Goal: Communication & Community: Answer question/provide support

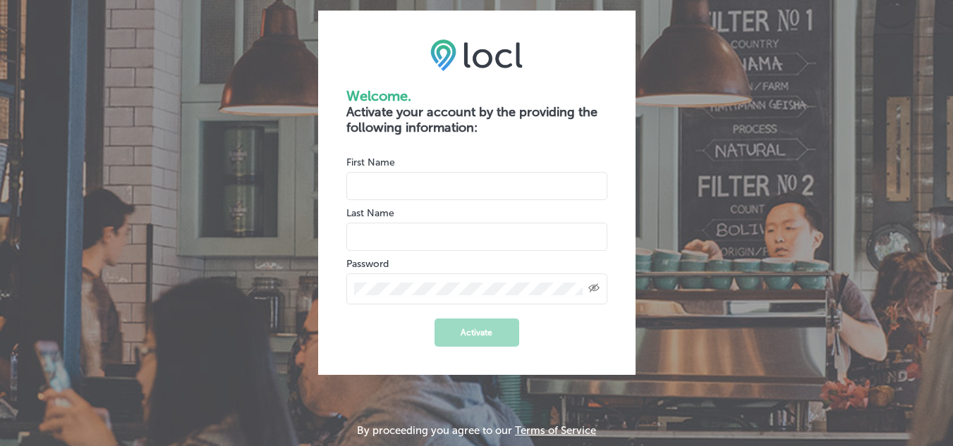
click at [501, 194] on input "name" at bounding box center [476, 186] width 261 height 28
type input "Tracy"
type input "Treiger"
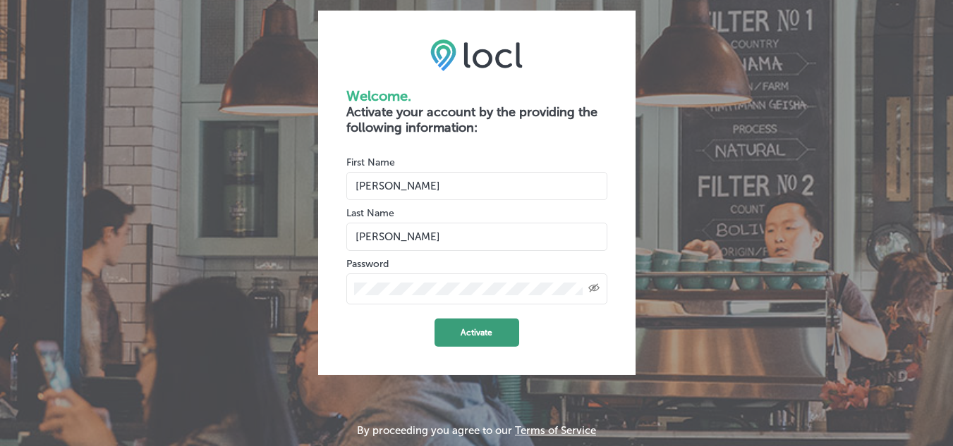
click at [463, 331] on button "Activate" at bounding box center [476, 333] width 85 height 28
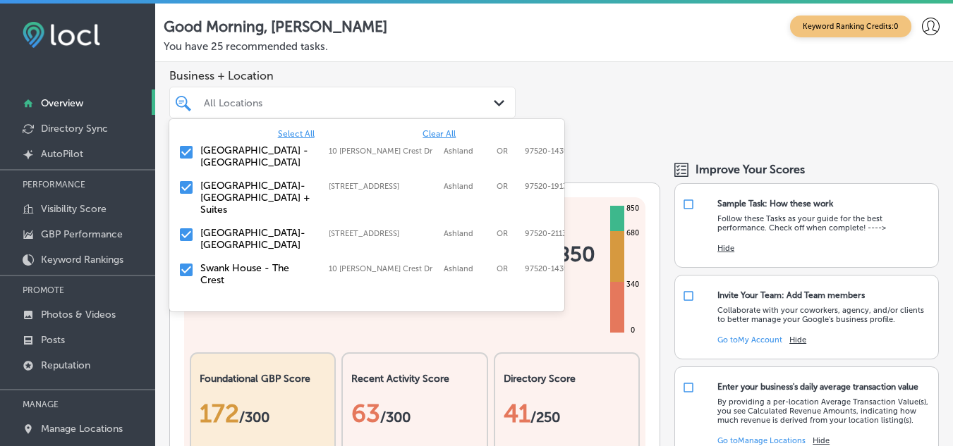
click at [470, 100] on div "All Locations" at bounding box center [349, 103] width 291 height 12
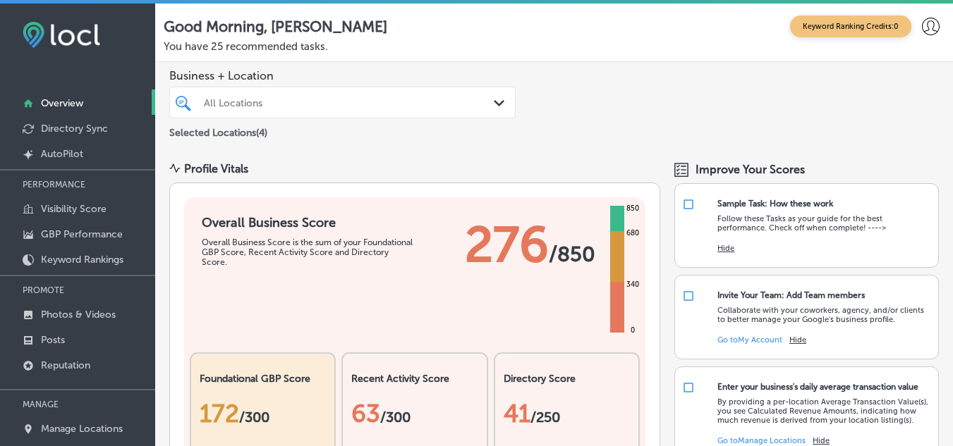
click at [573, 68] on div "Business + Location All Locations Path Created with Sketch. Selected Locations …" at bounding box center [553, 105] width 797 height 86
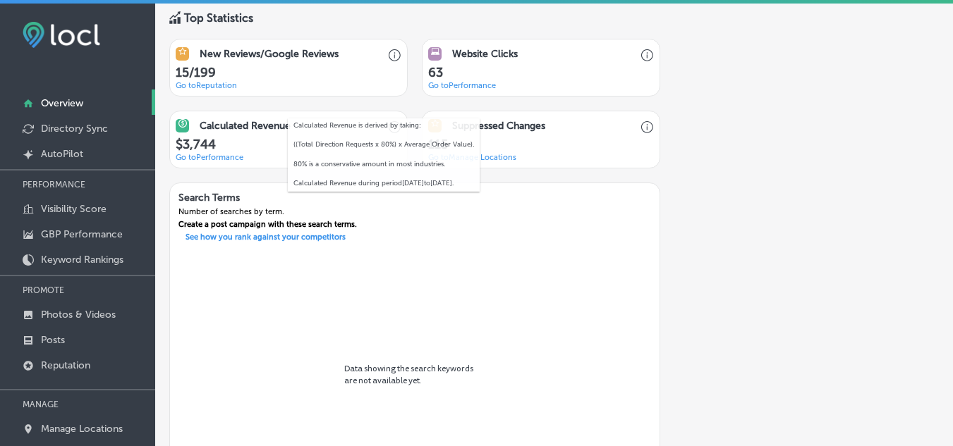
scroll to position [1071, 0]
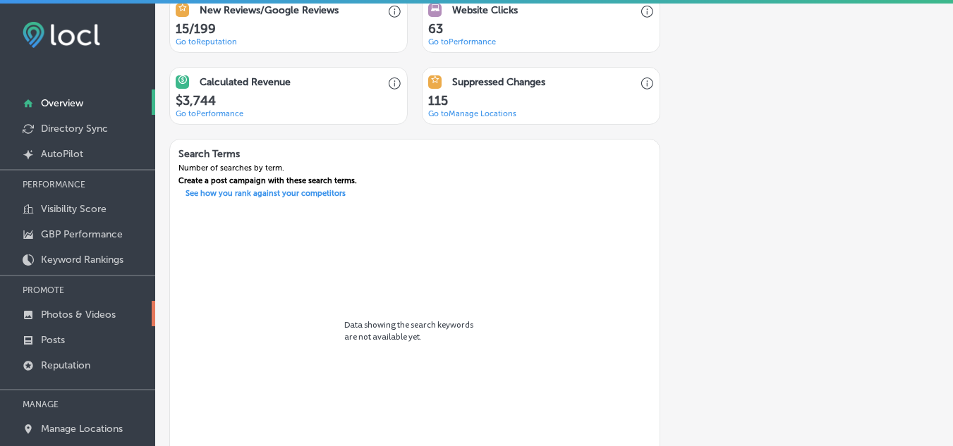
click at [87, 312] on p "Photos & Videos" at bounding box center [78, 315] width 75 height 12
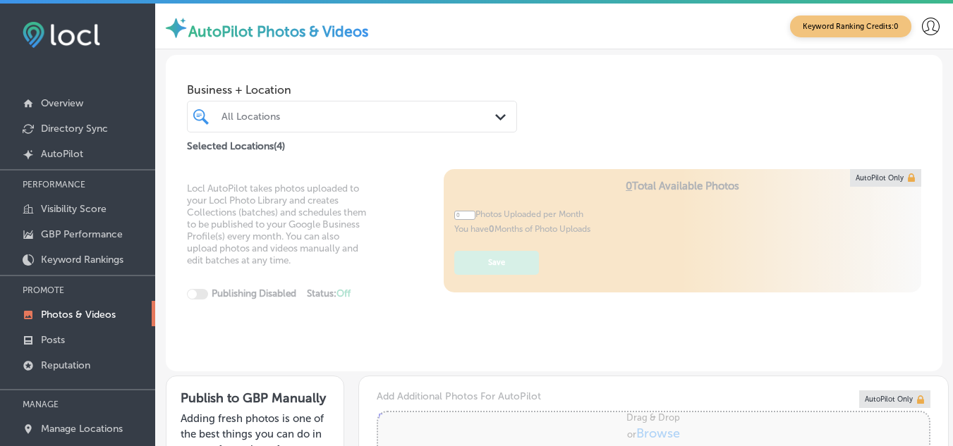
type input "5"
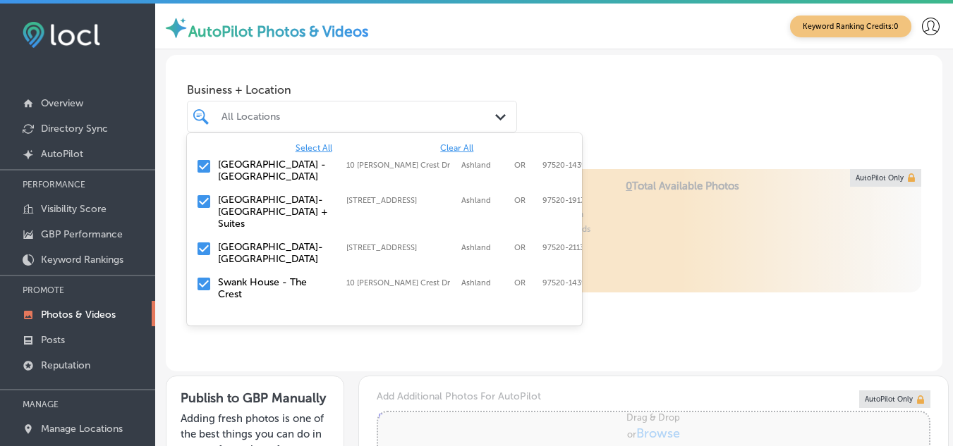
click at [326, 120] on div "All Locations" at bounding box center [358, 117] width 275 height 12
click at [630, 79] on div "Business + Location option focused, 1 of 5. 5 results available. Use Up and Dow…" at bounding box center [554, 105] width 776 height 100
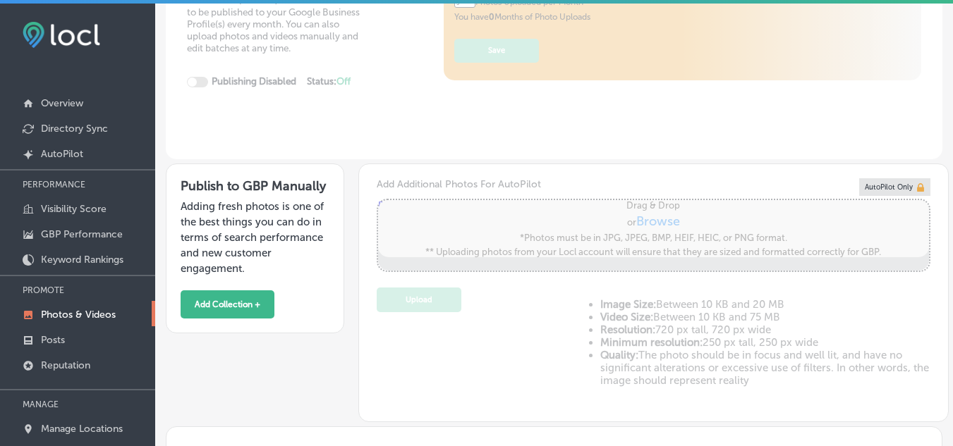
scroll to position [213, 0]
click at [90, 130] on p "Directory Sync" at bounding box center [74, 129] width 67 height 12
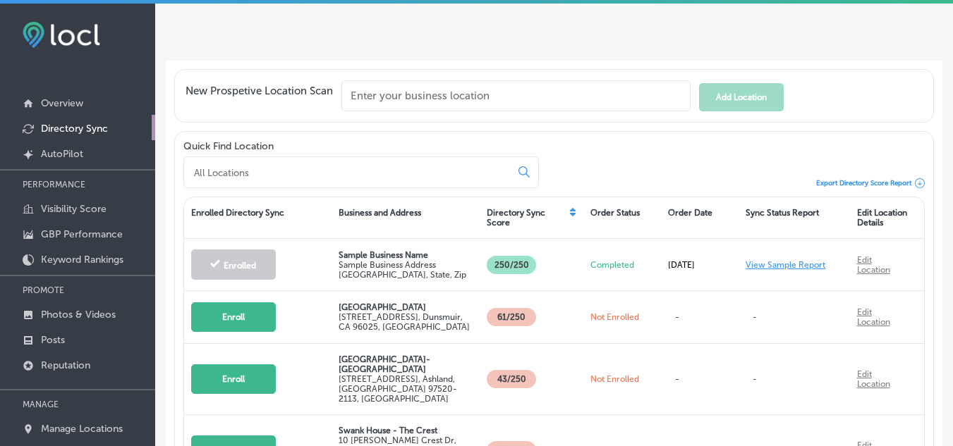
scroll to position [302, 0]
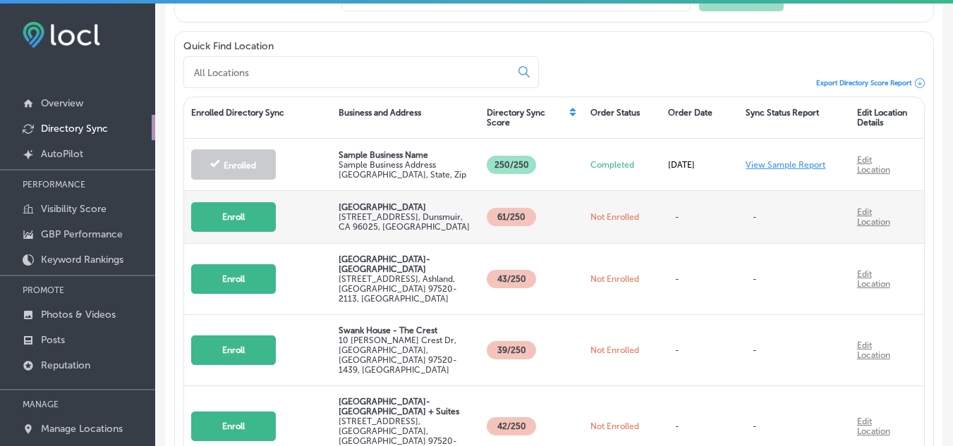
click at [251, 210] on button "Enroll" at bounding box center [233, 217] width 85 height 30
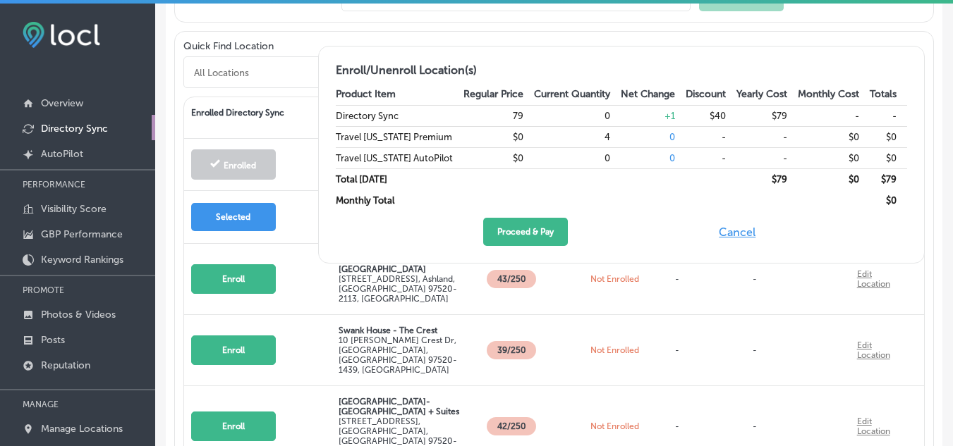
click at [748, 232] on button "Cancel" at bounding box center [736, 232] width 45 height 28
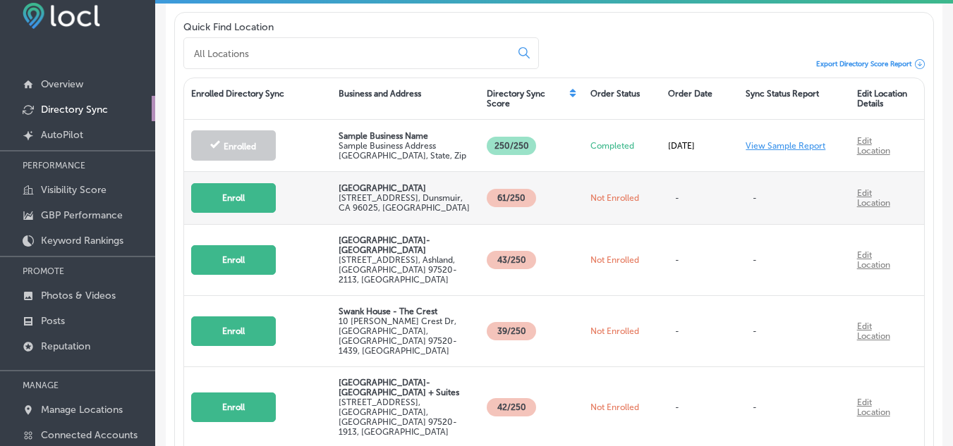
scroll to position [7, 0]
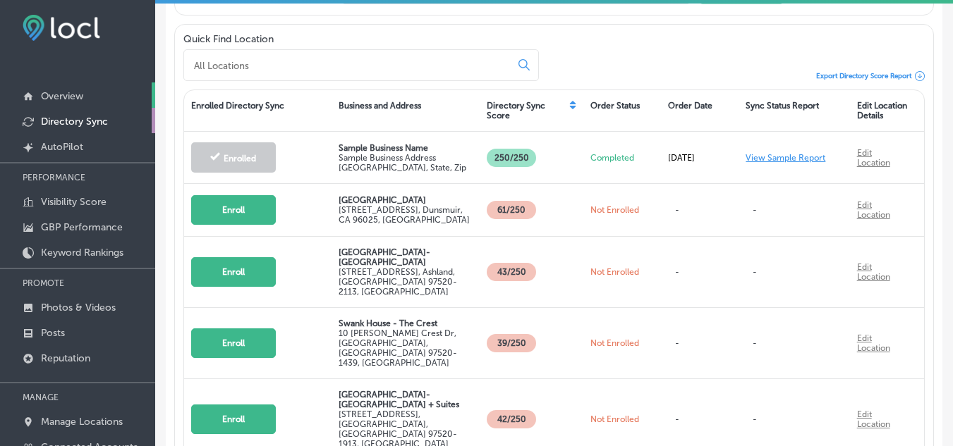
click at [80, 97] on p "Overview" at bounding box center [62, 96] width 42 height 12
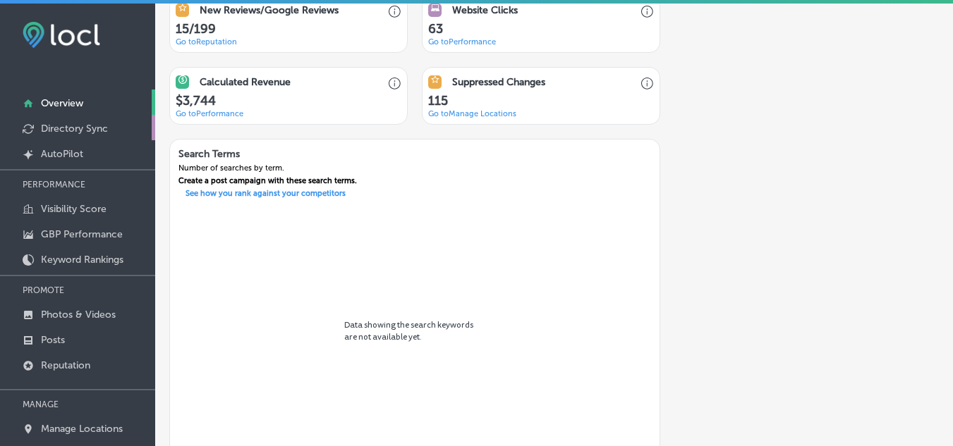
click at [99, 128] on p "Directory Sync" at bounding box center [74, 129] width 67 height 12
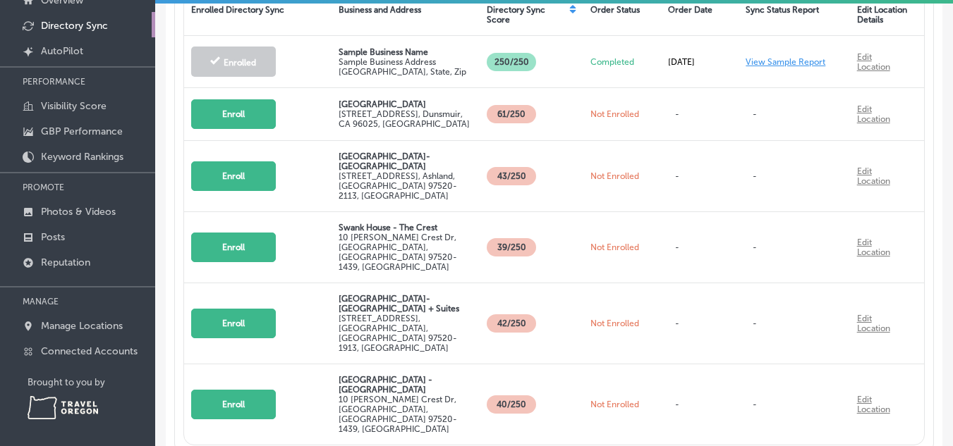
scroll to position [106, 0]
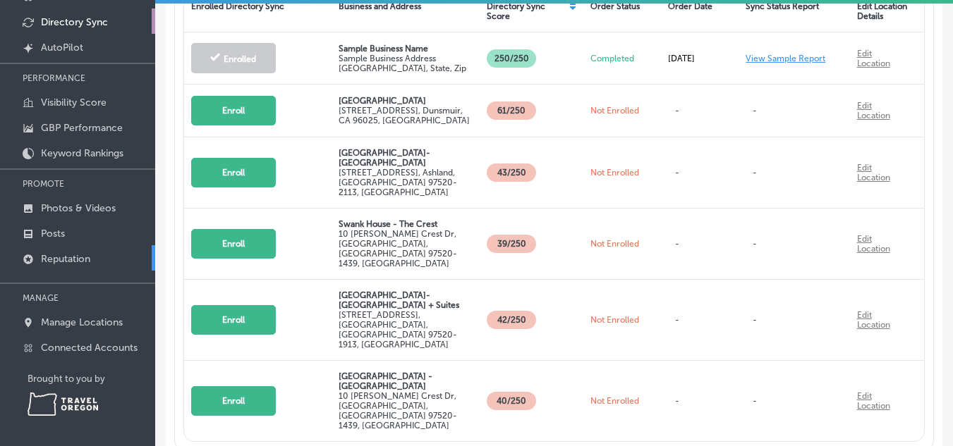
click at [80, 254] on p "Reputation" at bounding box center [65, 259] width 49 height 12
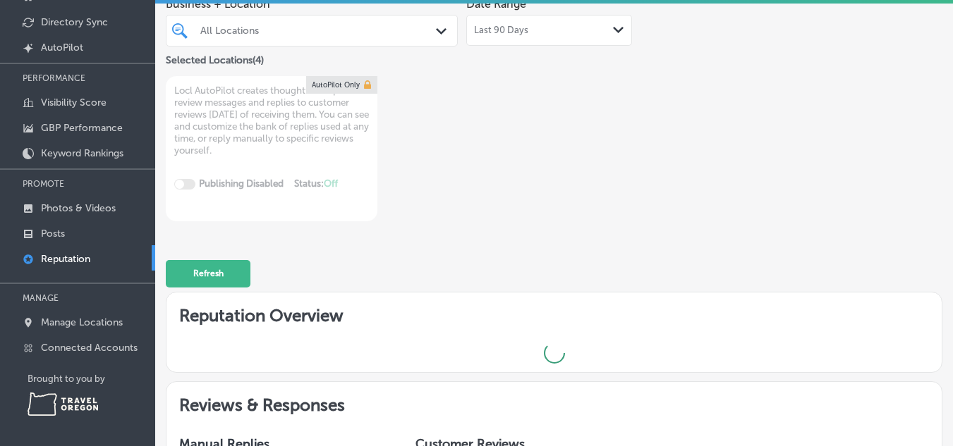
type textarea "x"
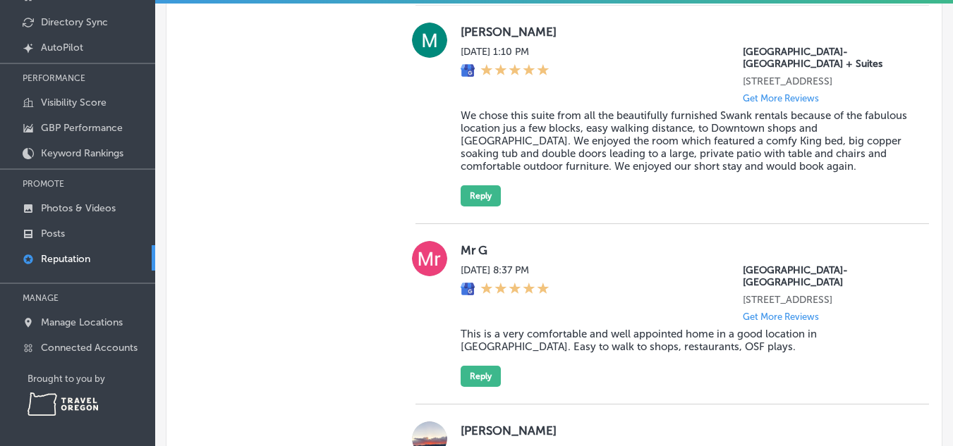
scroll to position [900, 0]
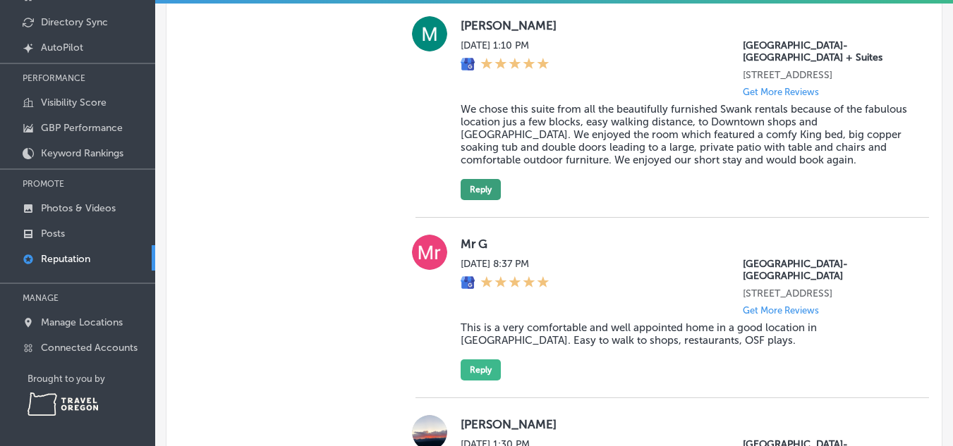
click at [476, 200] on button "Reply" at bounding box center [480, 189] width 40 height 21
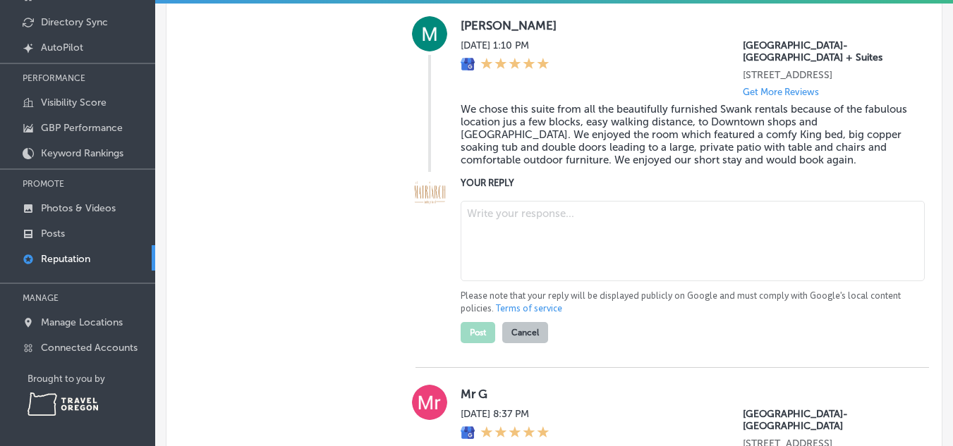
scroll to position [898, 0]
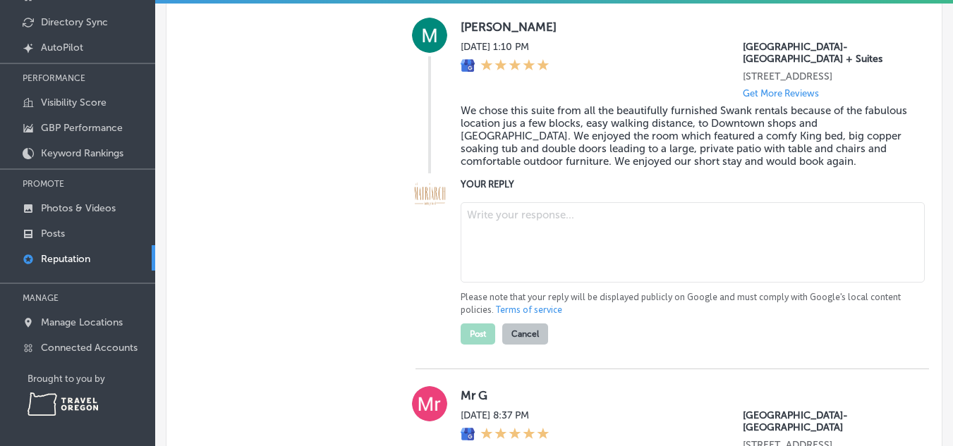
click at [518, 242] on textarea at bounding box center [692, 242] width 464 height 80
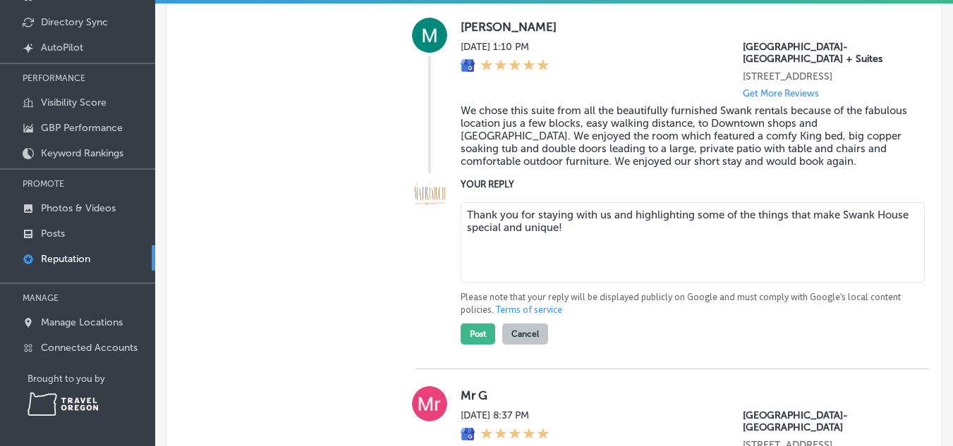
click at [568, 240] on textarea "Thank you for staying with us and highlighting some of the things that make Swa…" at bounding box center [692, 242] width 464 height 80
click at [783, 231] on textarea "Thank you for staying with us and highlighting some of the things that make Swa…" at bounding box center [692, 242] width 464 height 80
type textarea "Thank you for staying with us and highlighting some of things that make Swank H…"
click at [477, 345] on button "Post" at bounding box center [477, 334] width 35 height 21
type textarea "x"
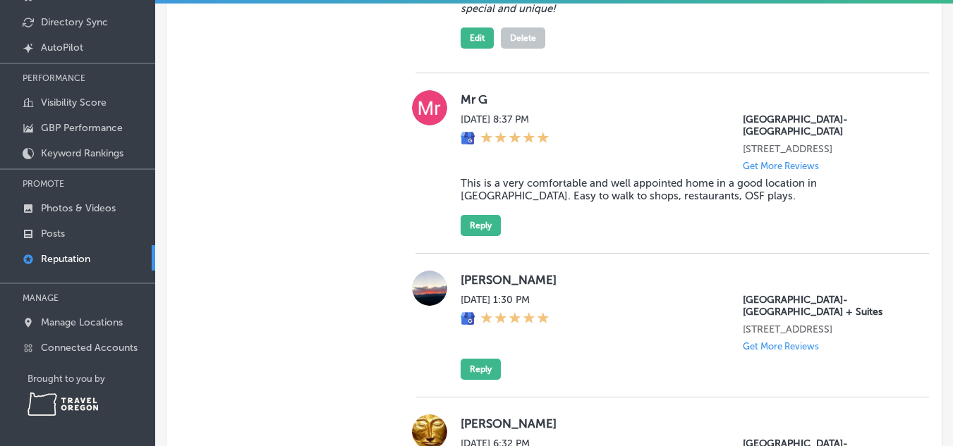
scroll to position [1122, 0]
click at [470, 236] on button "Reply" at bounding box center [480, 224] width 40 height 21
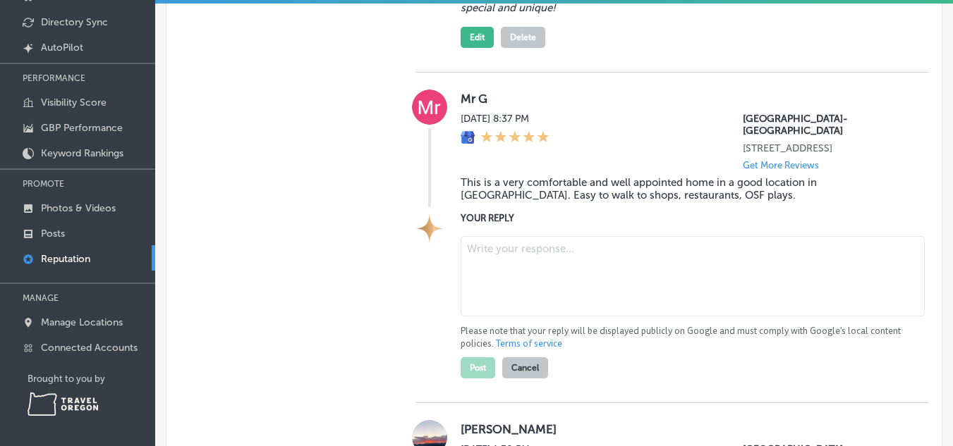
click at [506, 282] on textarea at bounding box center [692, 276] width 464 height 80
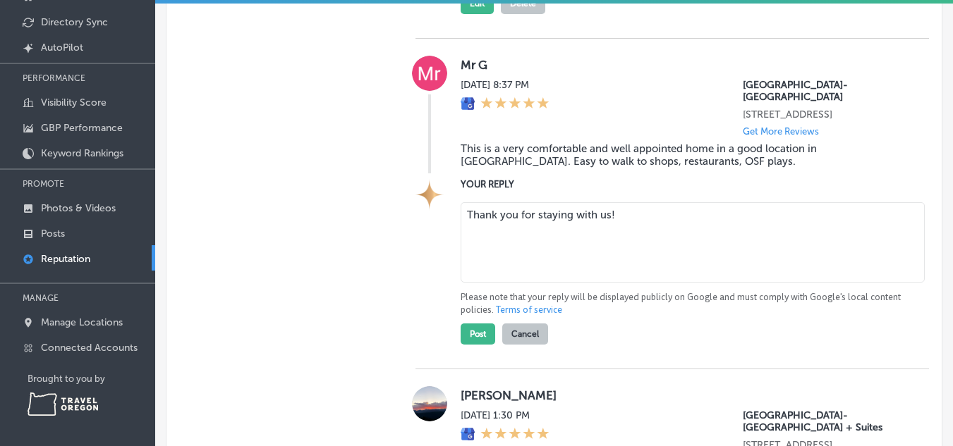
scroll to position [1156, 0]
type textarea "Thank you for staying with us!"
click at [470, 344] on button "Post" at bounding box center [477, 333] width 35 height 21
type textarea "x"
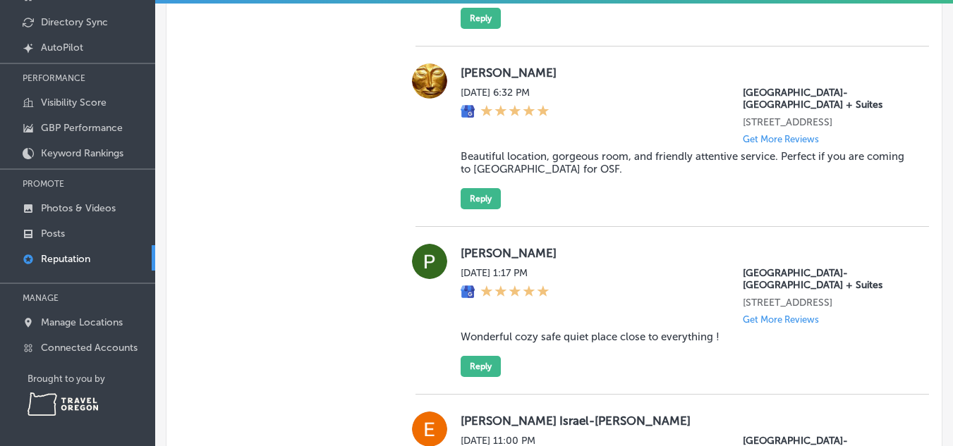
scroll to position [1537, 0]
click at [491, 209] on button "Reply" at bounding box center [480, 198] width 40 height 21
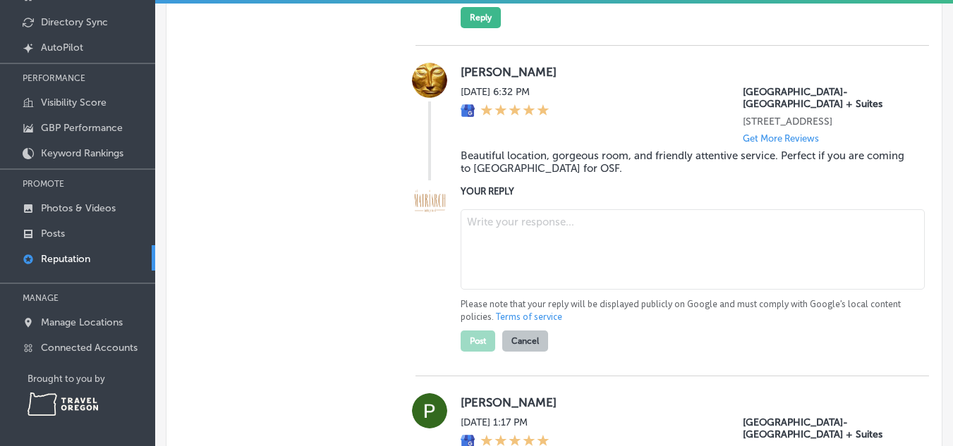
click at [575, 269] on textarea at bounding box center [692, 249] width 464 height 80
type textarea "Thank you for your review!"
click at [472, 352] on button "Post" at bounding box center [477, 341] width 35 height 21
type textarea "x"
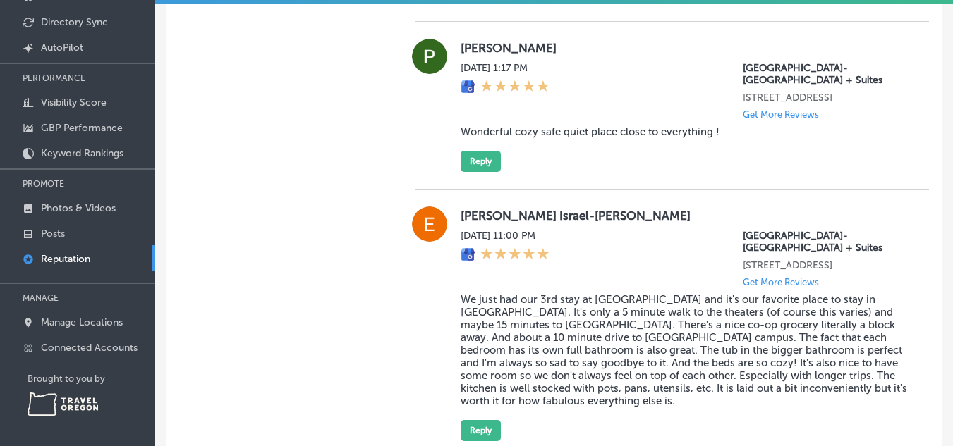
scroll to position [1806, 0]
click at [481, 171] on button "Reply" at bounding box center [480, 160] width 40 height 21
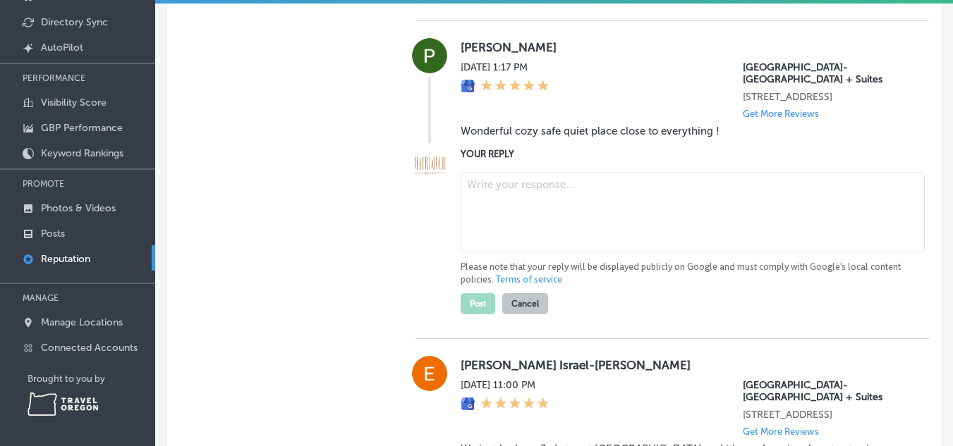
click at [511, 241] on textarea at bounding box center [692, 212] width 464 height 80
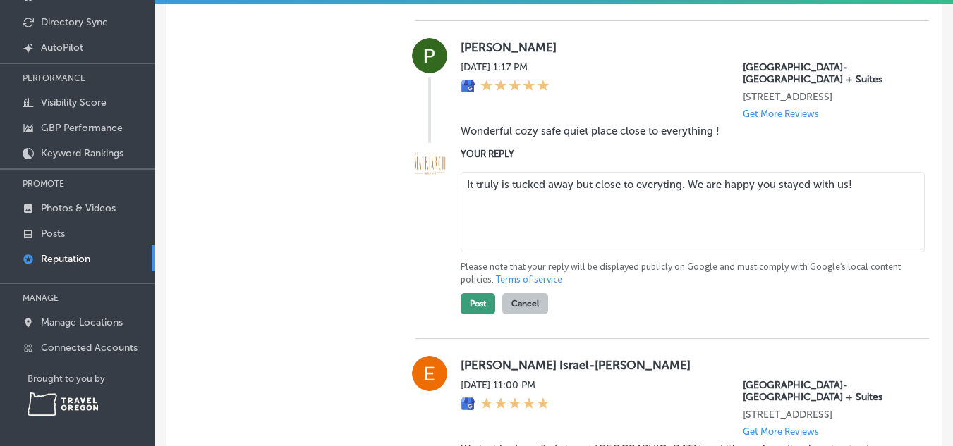
type textarea "It truly is tucked away but close to everyting. We are happy you stayed with us!"
click at [473, 314] on button "Post" at bounding box center [477, 303] width 35 height 21
type textarea "x"
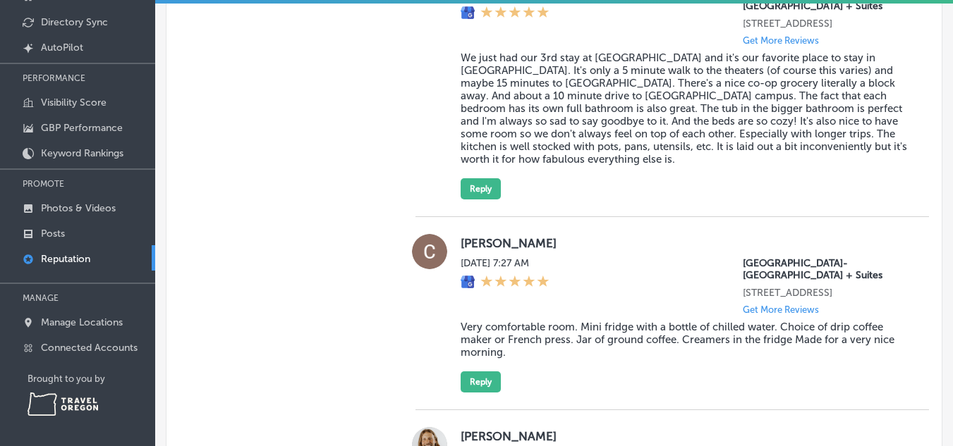
scroll to position [2113, 0]
click at [484, 199] on button "Reply" at bounding box center [480, 188] width 40 height 21
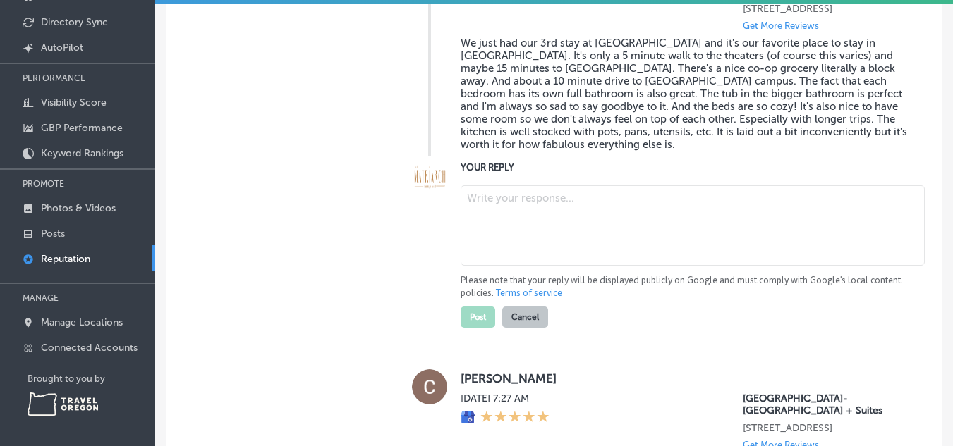
scroll to position [2127, 0]
click at [585, 257] on textarea at bounding box center [692, 225] width 464 height 80
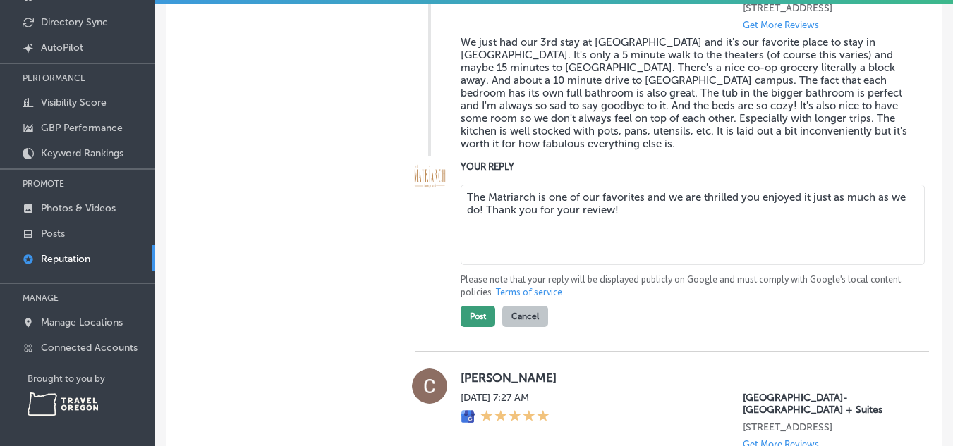
type textarea "The Matriarch is one of our favorites and we are thrilled you enjoyed it just a…"
click at [477, 327] on button "Post" at bounding box center [477, 316] width 35 height 21
type textarea "x"
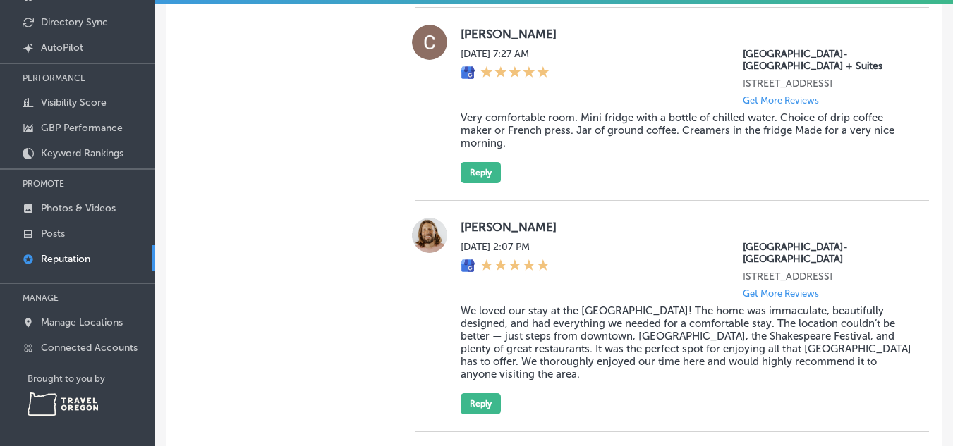
scroll to position [2402, 0]
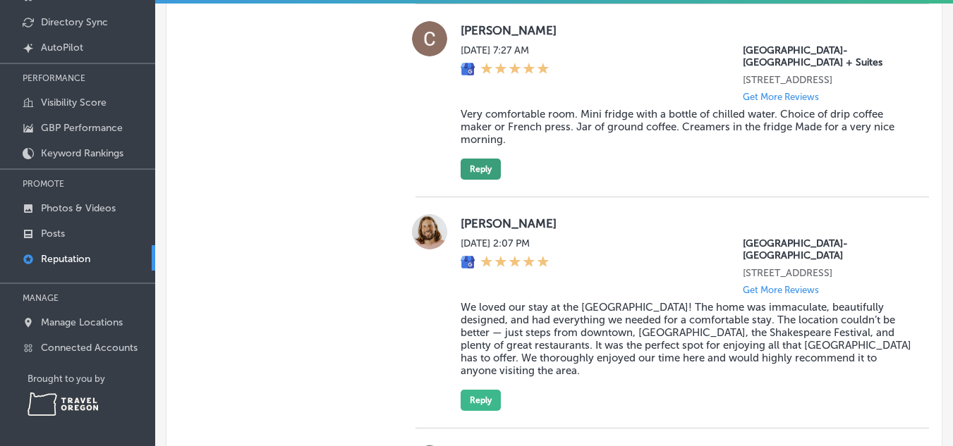
click at [483, 180] on button "Reply" at bounding box center [480, 169] width 40 height 21
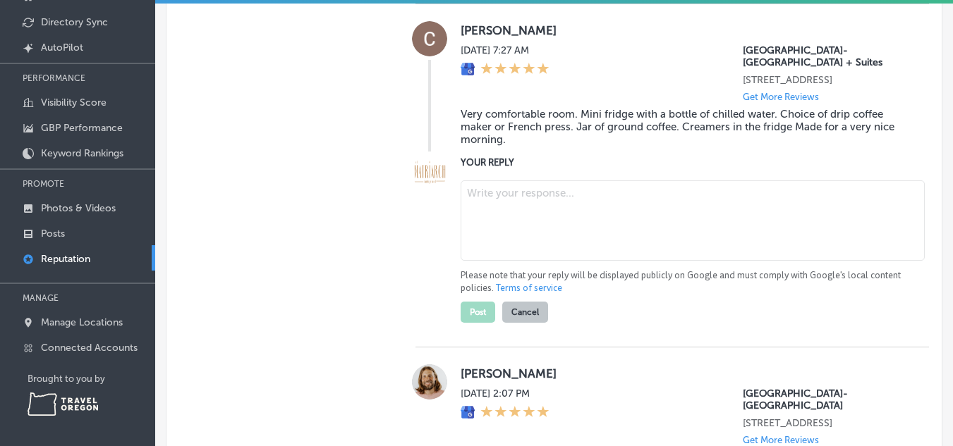
click at [496, 261] on textarea at bounding box center [692, 221] width 464 height 80
type textarea "C"
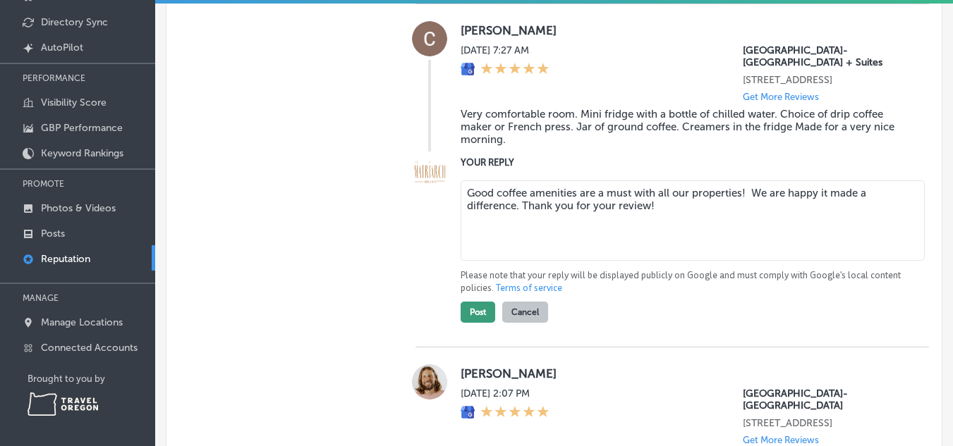
type textarea "Good coffee amenities are a must with all our properties! We are happy it made …"
click at [473, 323] on button "Post" at bounding box center [477, 312] width 35 height 21
type textarea "x"
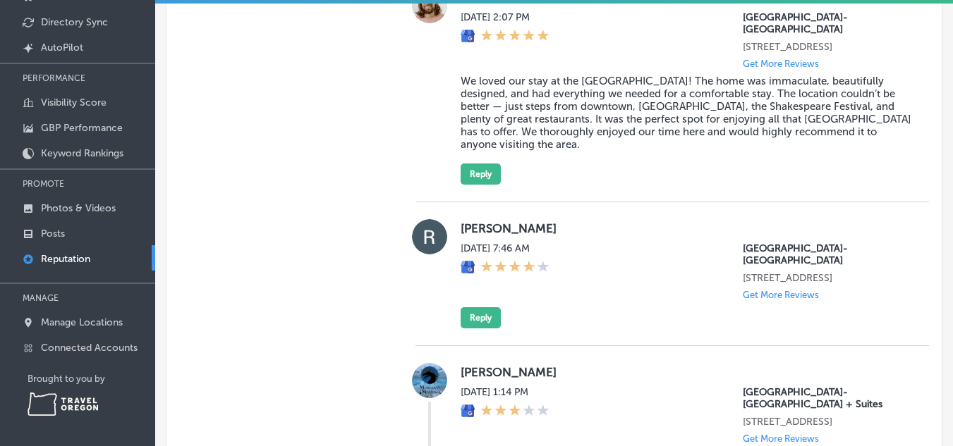
scroll to position [2706, 0]
click at [479, 184] on button "Reply" at bounding box center [480, 173] width 40 height 21
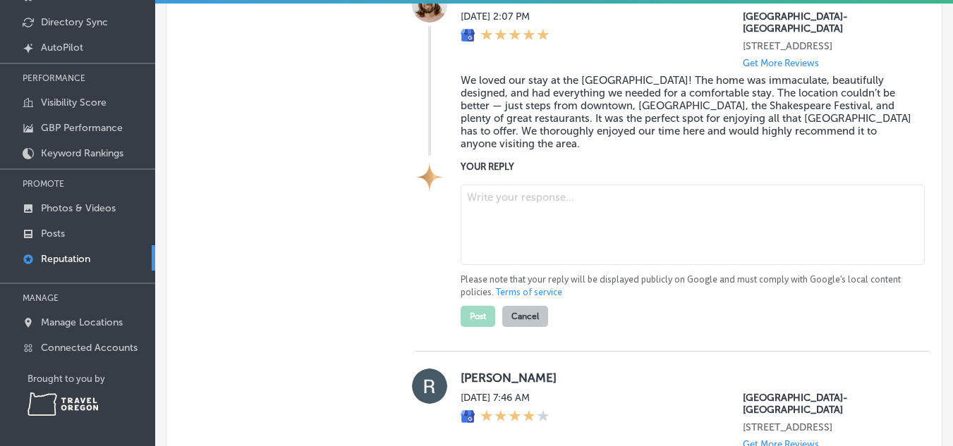
click at [549, 265] on textarea at bounding box center [692, 225] width 464 height 80
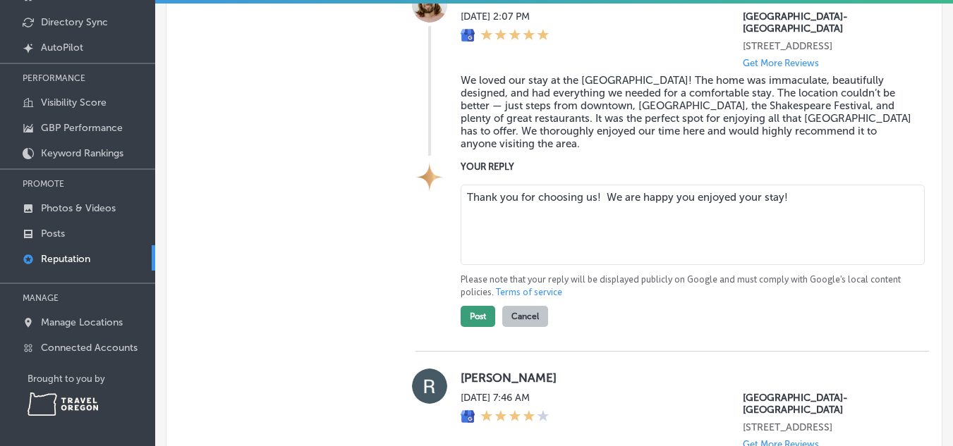
type textarea "Thank you for choosing us! We are happy you enjoyed your stay!"
click at [475, 327] on button "Post" at bounding box center [477, 316] width 35 height 21
type textarea "x"
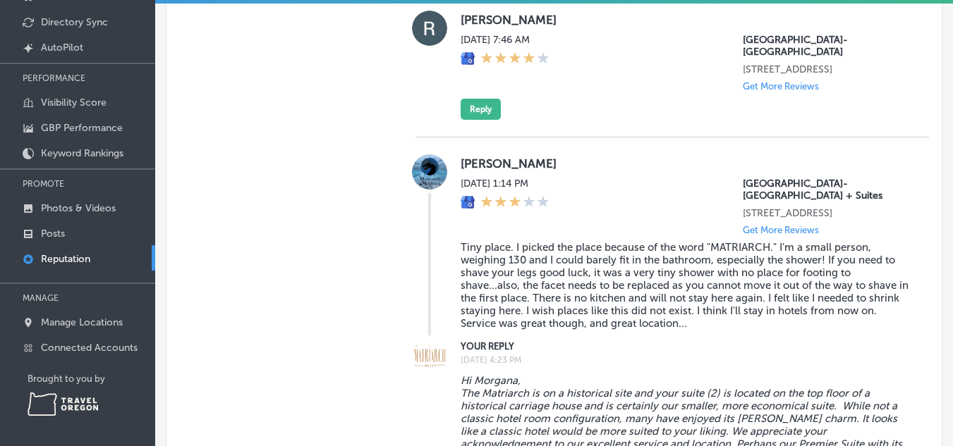
scroll to position [2978, 0]
click at [491, 119] on button "Reply" at bounding box center [480, 108] width 40 height 21
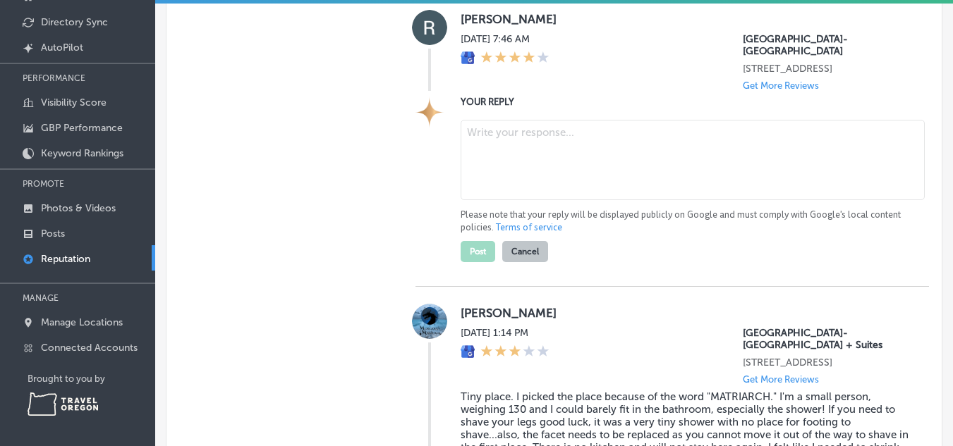
click at [529, 200] on textarea at bounding box center [692, 160] width 464 height 80
type textarea "t"
type textarea "T"
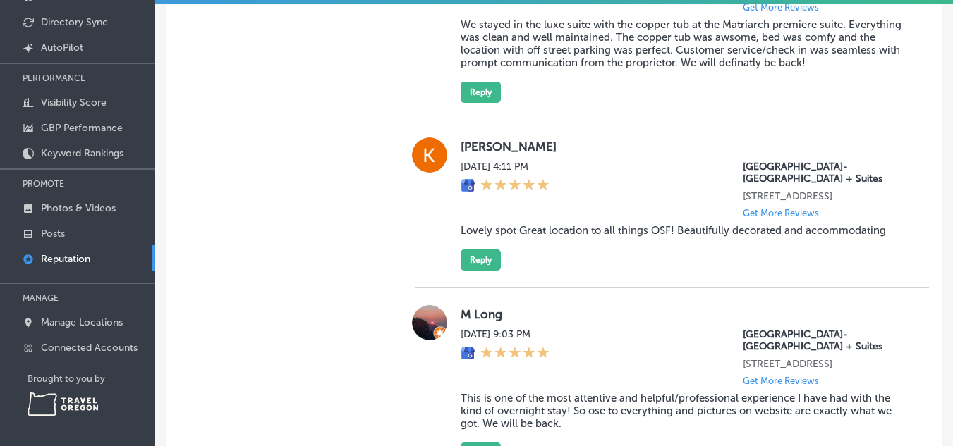
scroll to position [3736, 0]
click at [477, 102] on button "Reply" at bounding box center [480, 91] width 40 height 21
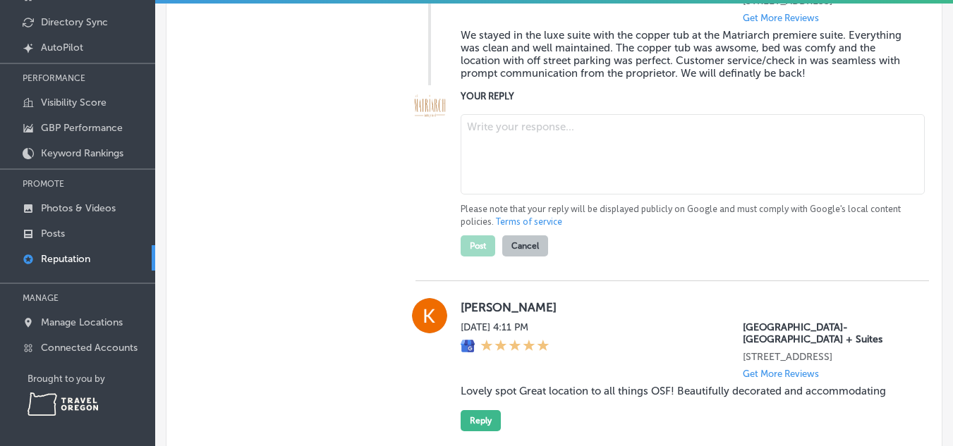
click at [508, 195] on textarea at bounding box center [692, 154] width 464 height 80
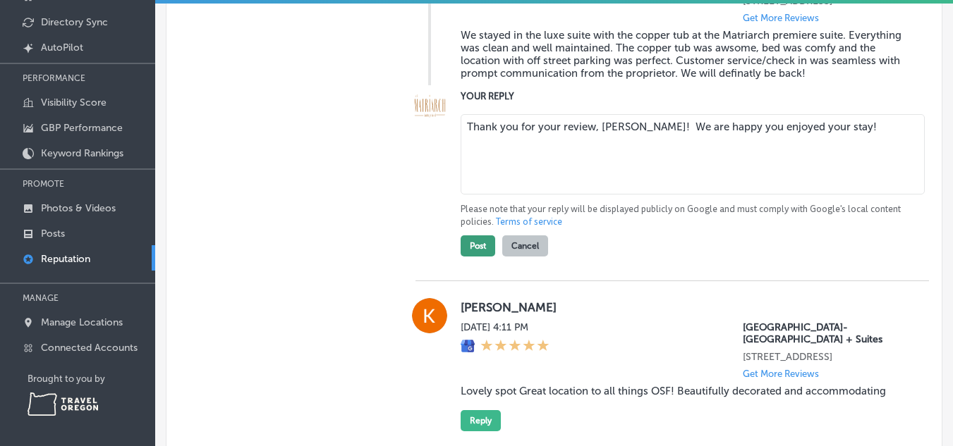
type textarea "Thank you for your review, [PERSON_NAME]! We are happy you enjoyed your stay!"
click at [470, 257] on button "Post" at bounding box center [477, 246] width 35 height 21
type textarea "x"
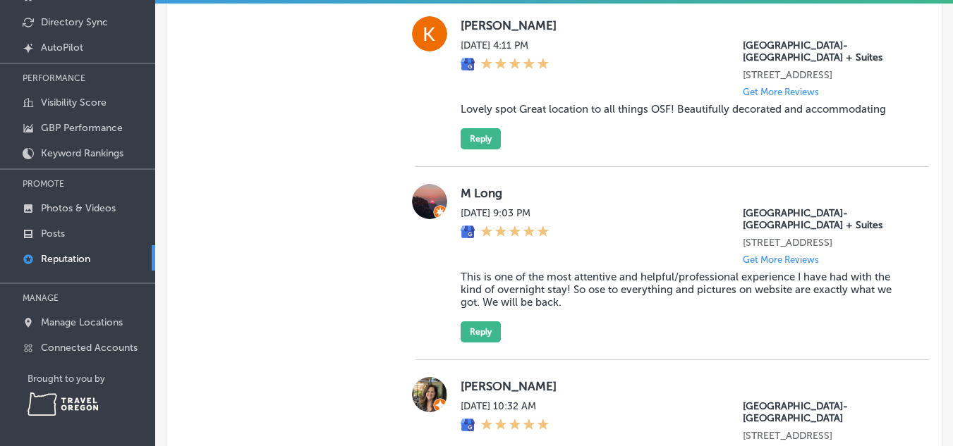
scroll to position [3759, 0]
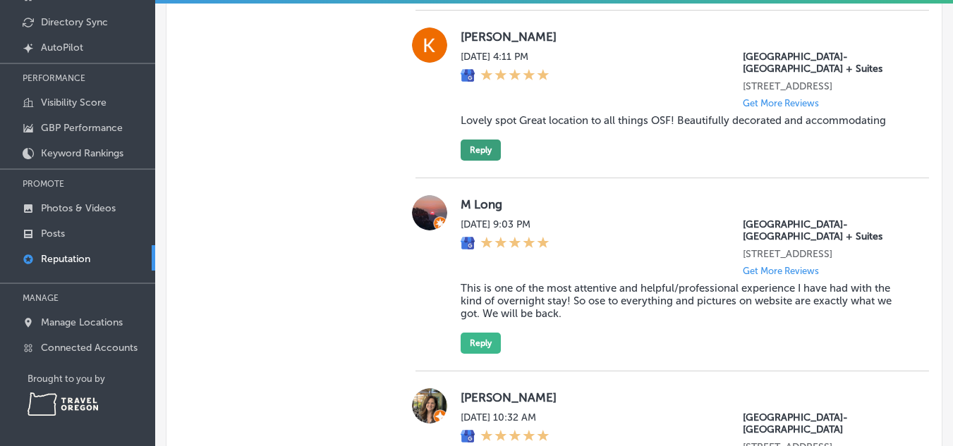
click at [482, 161] on button "Reply" at bounding box center [480, 150] width 40 height 21
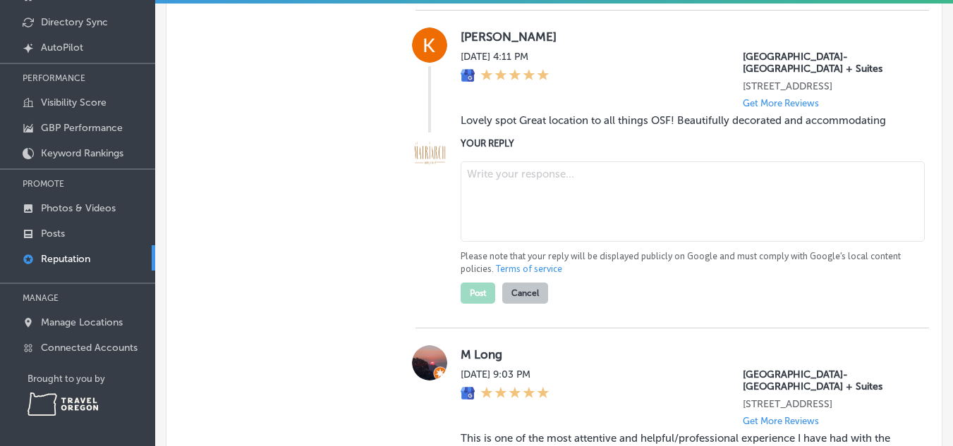
click at [487, 242] on textarea at bounding box center [692, 201] width 464 height 80
type textarea "We agree and thank you for your review!"
click at [478, 304] on button "Post" at bounding box center [477, 293] width 35 height 21
type textarea "x"
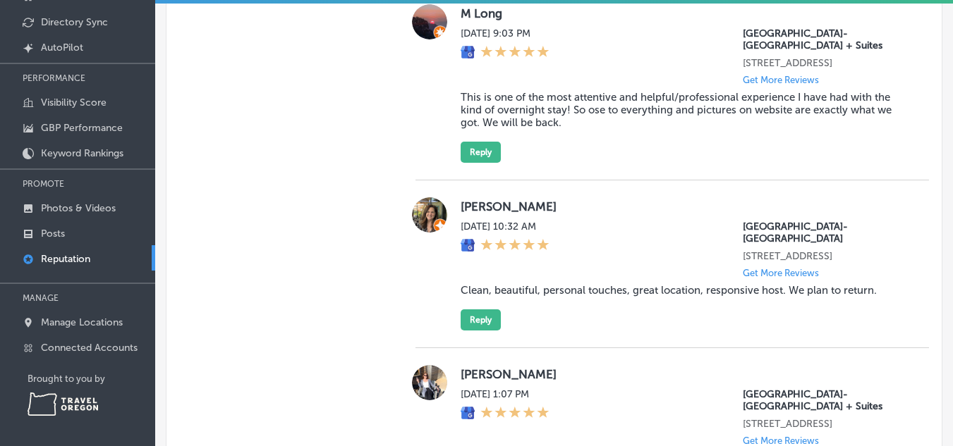
scroll to position [4016, 0]
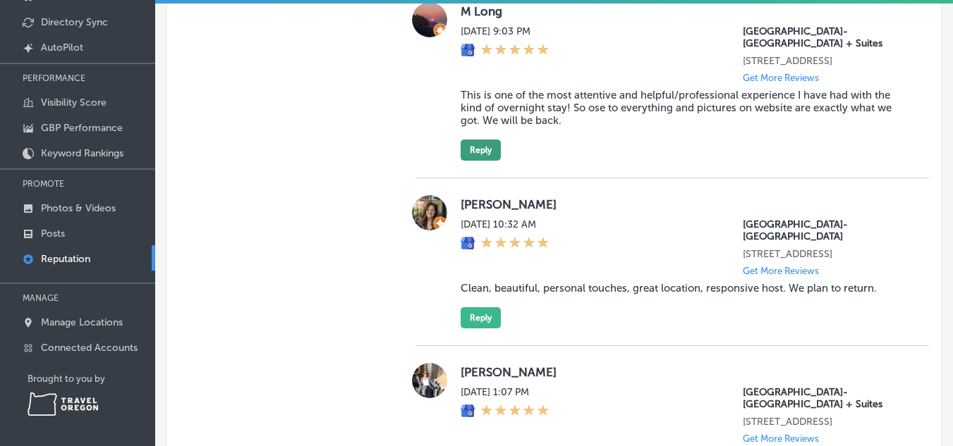
click at [479, 161] on button "Reply" at bounding box center [480, 150] width 40 height 21
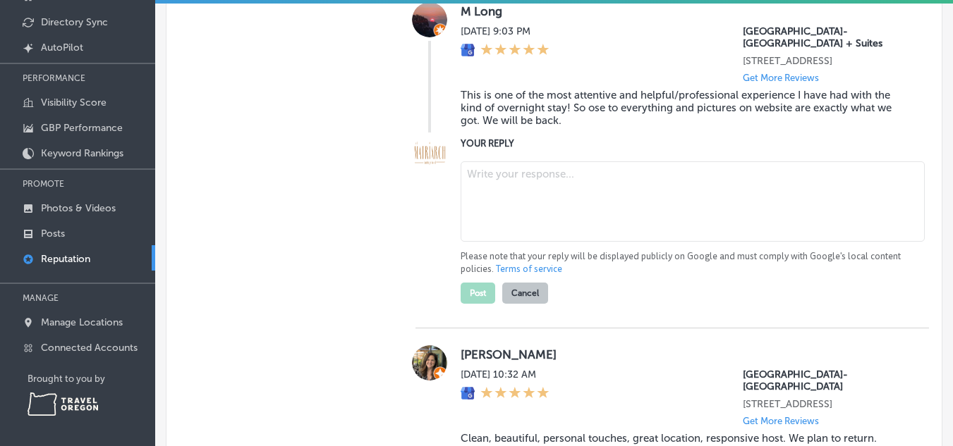
click at [526, 242] on textarea at bounding box center [692, 201] width 464 height 80
type textarea "We love hearing that! Thank you for your review!"
click at [474, 304] on button "Post" at bounding box center [477, 293] width 35 height 21
type textarea "x"
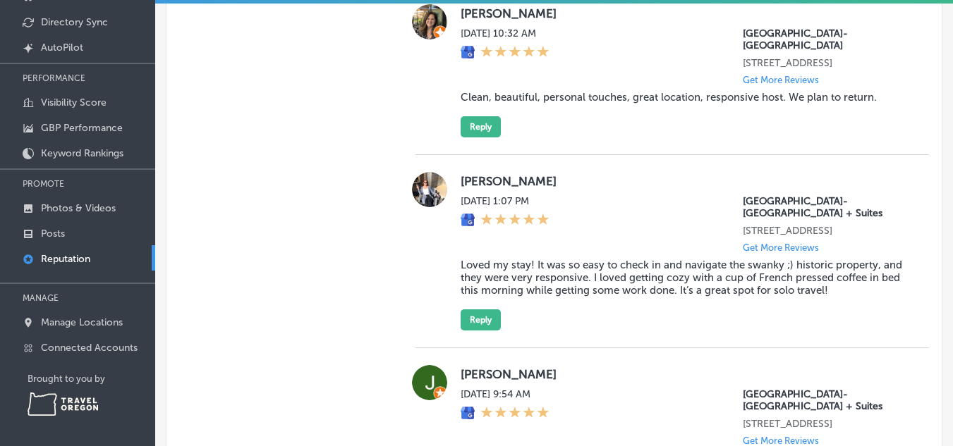
scroll to position [4272, 0]
click at [484, 137] on button "Reply" at bounding box center [480, 126] width 40 height 21
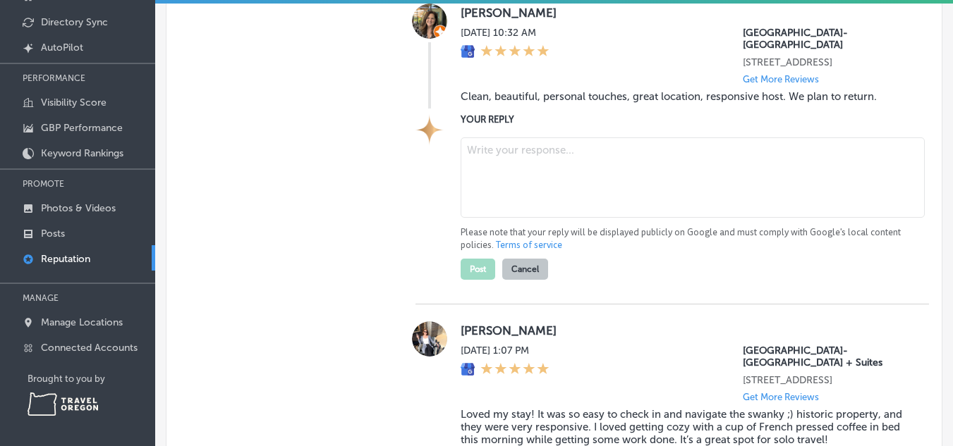
click at [533, 218] on textarea at bounding box center [692, 177] width 464 height 80
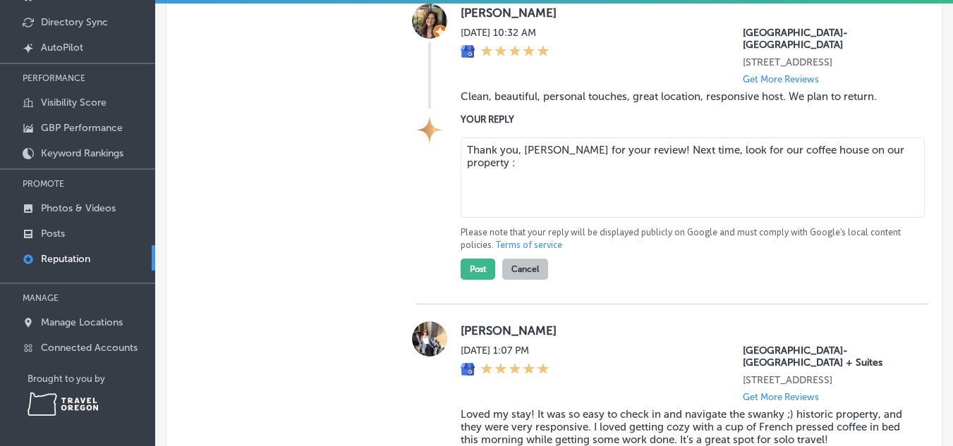
click at [808, 218] on textarea "Thank you, [PERSON_NAME] for your review! Next time, look for our coffee house …" at bounding box center [692, 177] width 464 height 80
click at [553, 218] on textarea "Thank you, [PERSON_NAME] for your review! Next time, look for our new coffee ho…" at bounding box center [692, 177] width 464 height 80
type textarea "Thank you, [PERSON_NAME] for your review! Next time, look for our new coffee ho…"
click at [475, 280] on button "Post" at bounding box center [477, 269] width 35 height 21
type textarea "x"
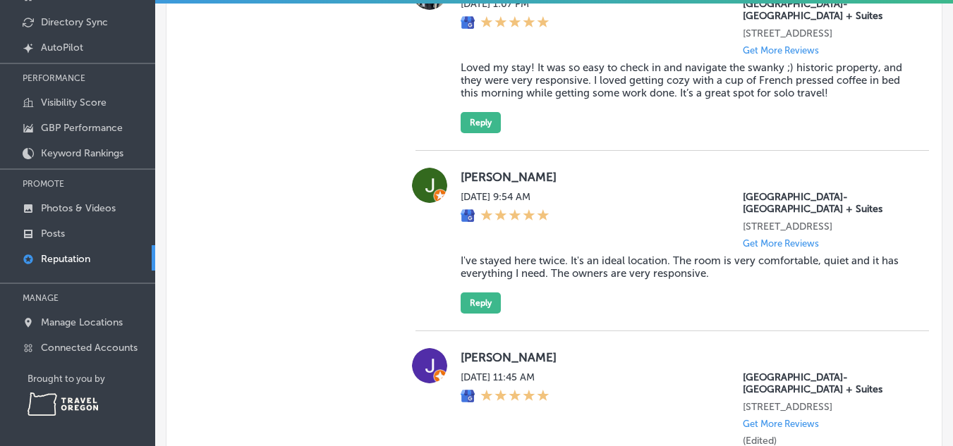
scroll to position [4547, 0]
click at [485, 133] on button "Reply" at bounding box center [480, 121] width 40 height 21
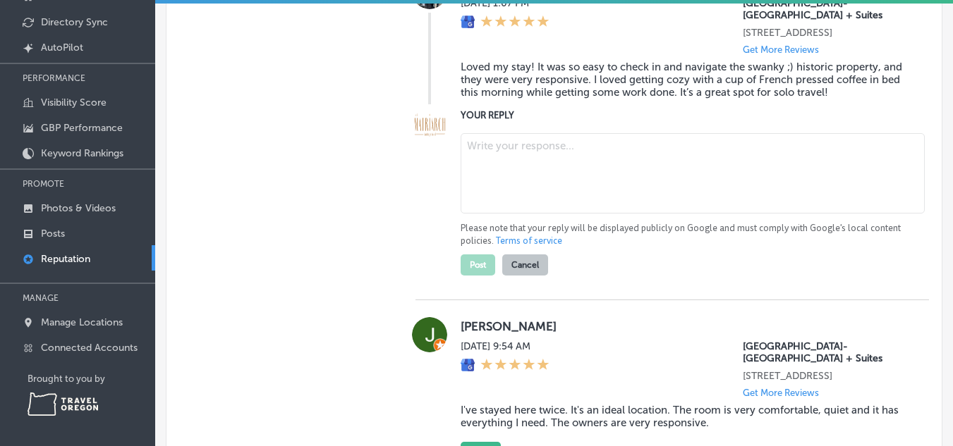
click at [502, 214] on textarea at bounding box center [692, 173] width 464 height 80
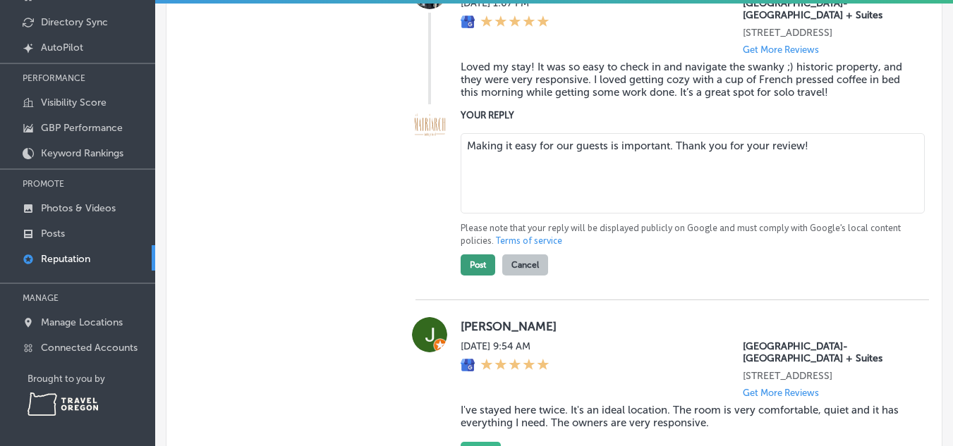
type textarea "Making it easy for our guests is important. Thank you for your review!"
click at [477, 276] on button "Post" at bounding box center [477, 265] width 35 height 21
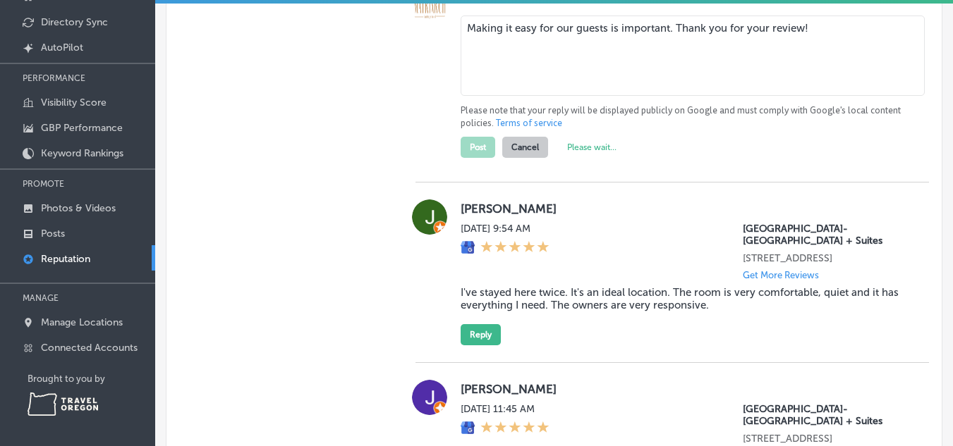
type textarea "x"
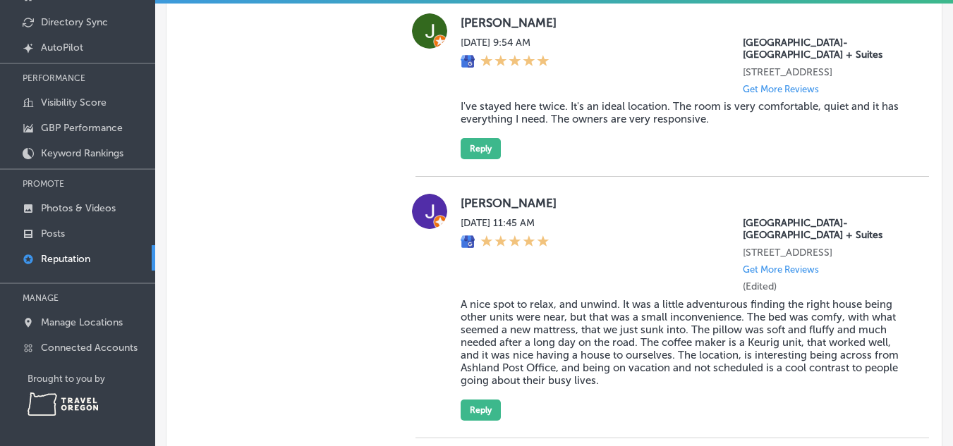
scroll to position [4765, 0]
click at [483, 159] on button "Reply" at bounding box center [480, 147] width 40 height 21
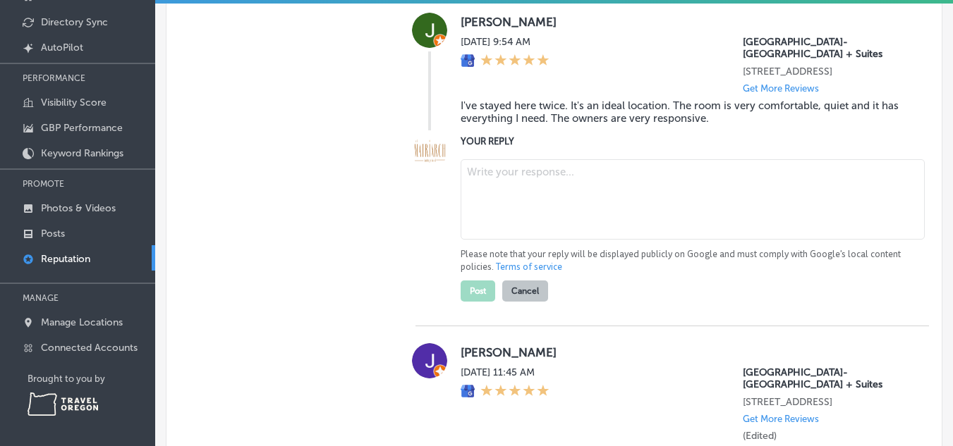
click at [486, 240] on textarea at bounding box center [692, 199] width 464 height 80
type textarea "t"
type textarea "Thank you for continuing to choose us!"
click at [466, 302] on button "Post" at bounding box center [477, 291] width 35 height 21
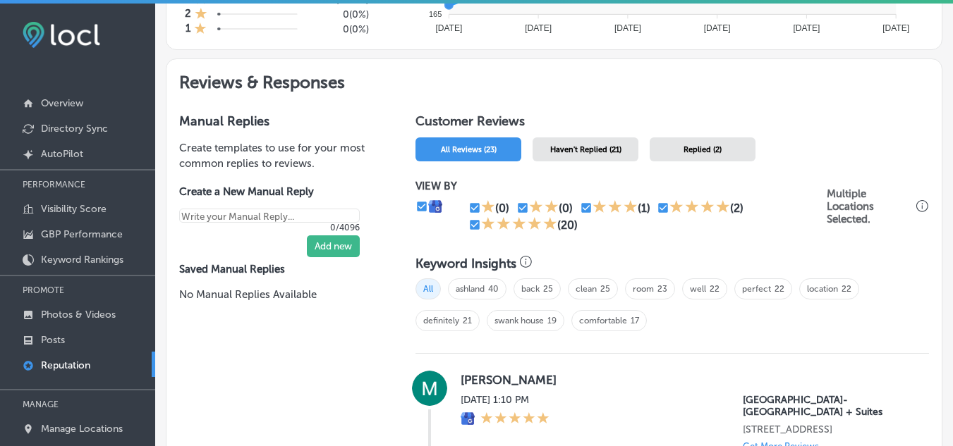
scroll to position [649, 0]
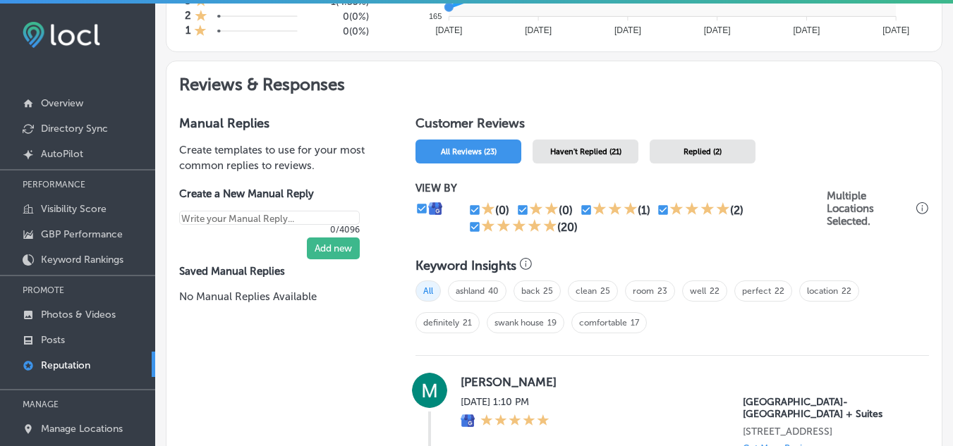
click at [601, 148] on span "Haven't Replied (21)" at bounding box center [585, 151] width 71 height 9
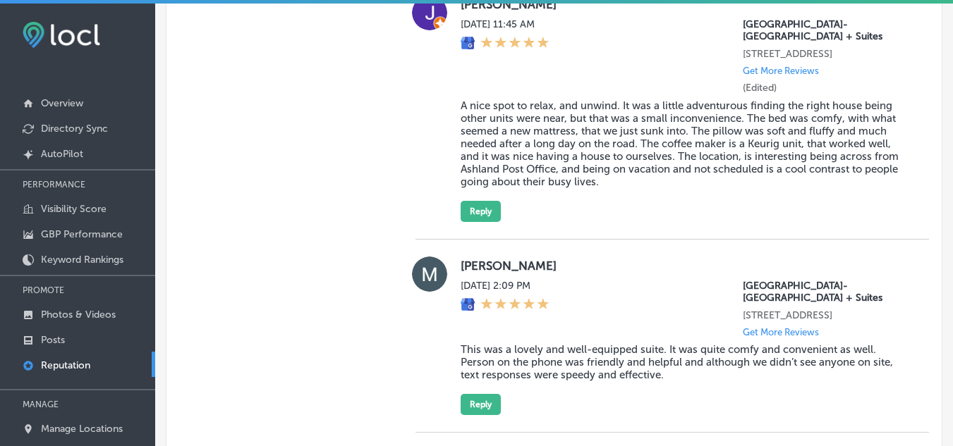
scroll to position [1316, 0]
click at [76, 334] on link "Posts" at bounding box center [77, 338] width 155 height 25
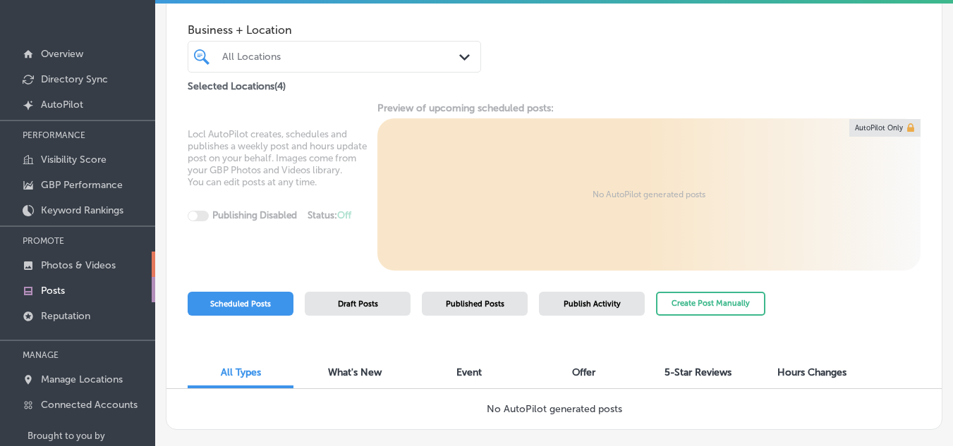
scroll to position [44, 0]
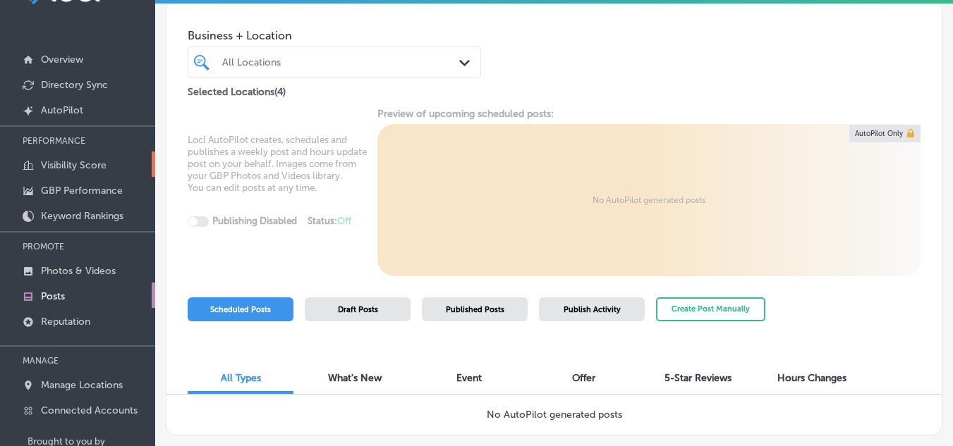
click at [80, 159] on link "Visibility Score" at bounding box center [77, 164] width 155 height 25
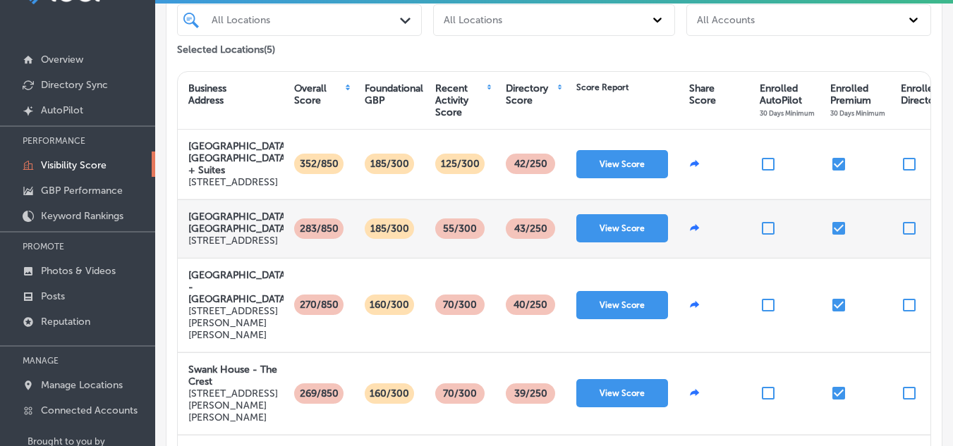
scroll to position [123, 0]
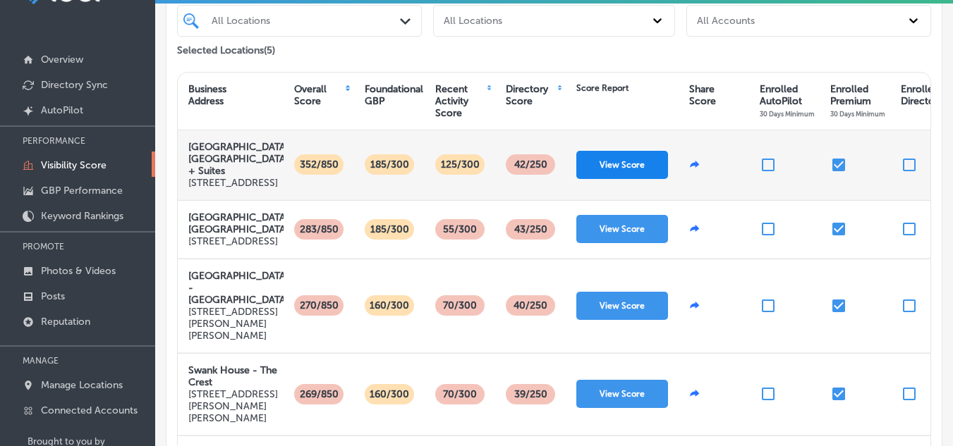
click at [620, 174] on button "View Score" at bounding box center [622, 165] width 92 height 28
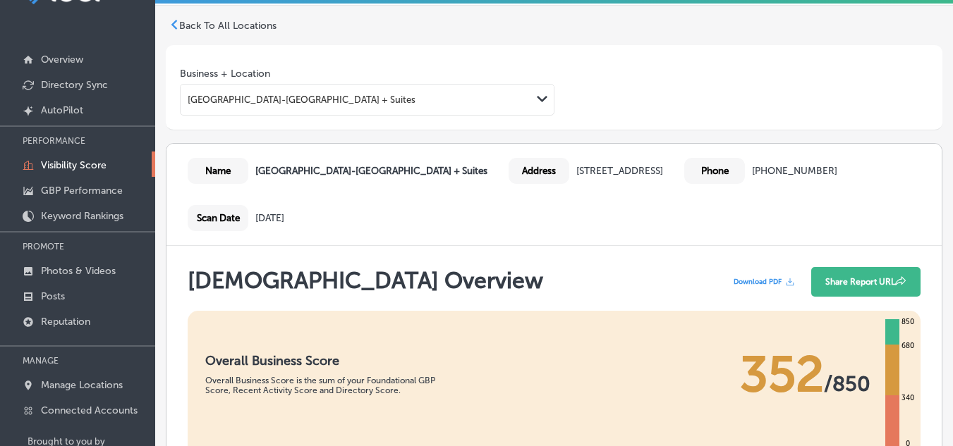
click at [88, 165] on p "Visibility Score" at bounding box center [74, 165] width 66 height 12
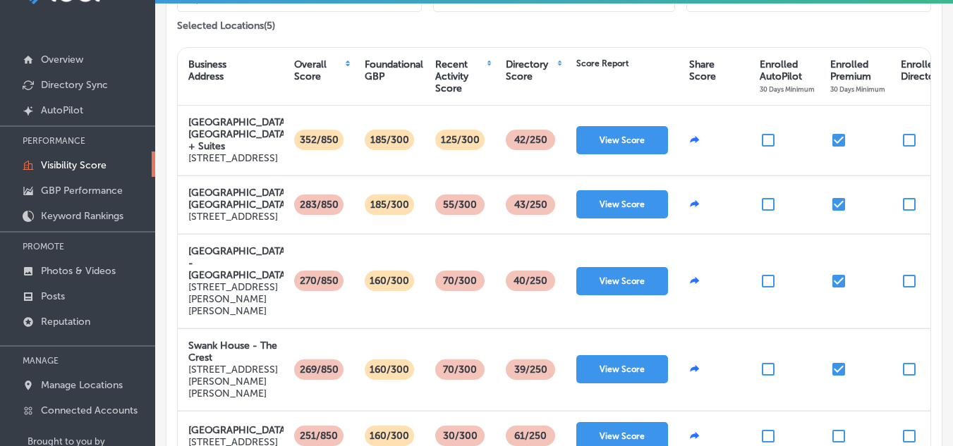
scroll to position [215, 0]
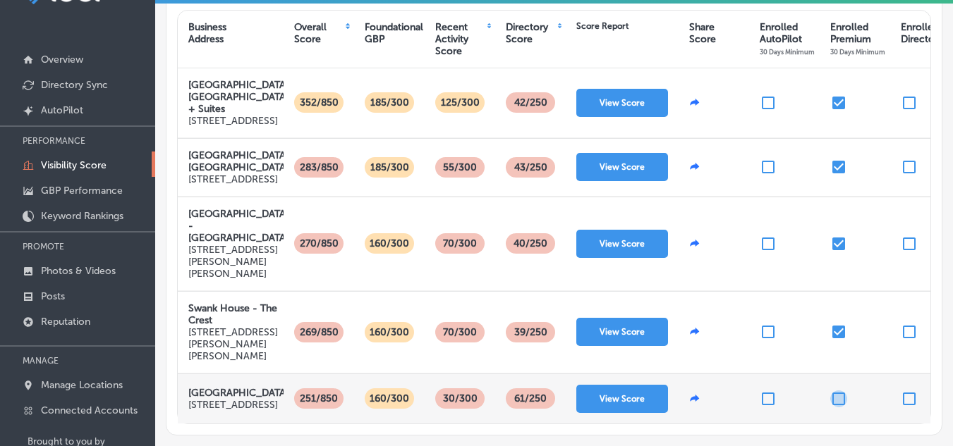
click at [838, 391] on input "checkbox" at bounding box center [838, 399] width 17 height 17
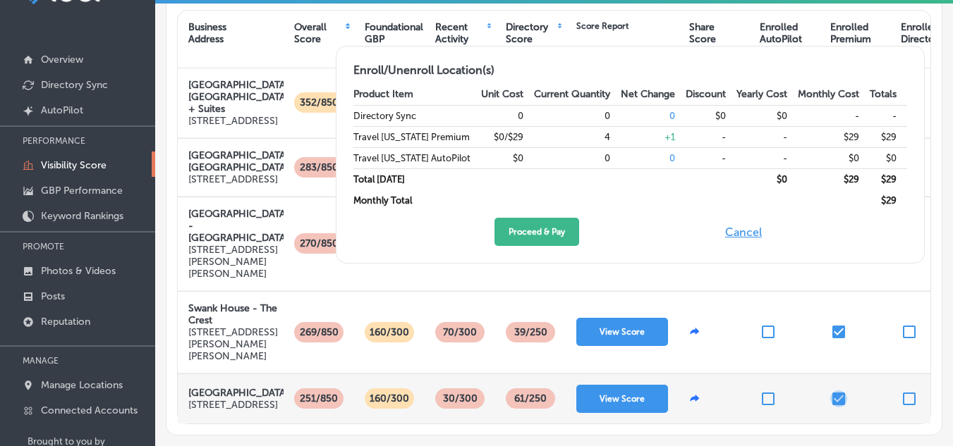
click at [838, 391] on input "checkbox" at bounding box center [838, 399] width 17 height 17
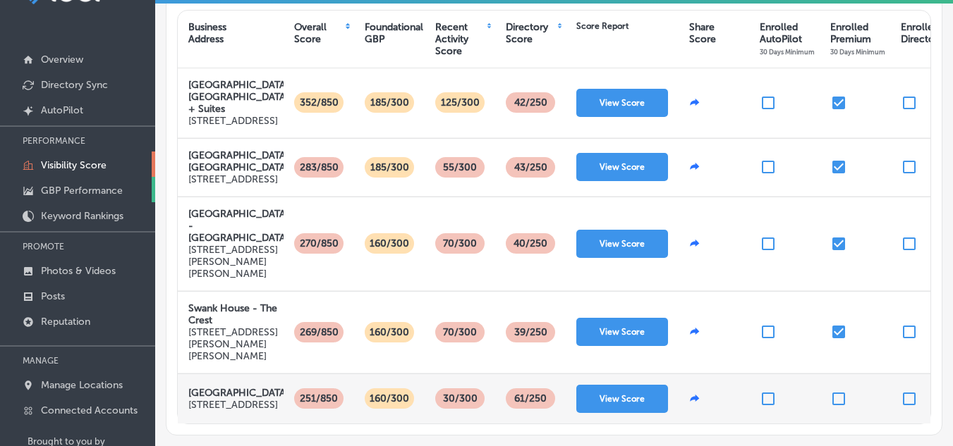
click at [95, 185] on p "GBP Performance" at bounding box center [82, 191] width 82 height 12
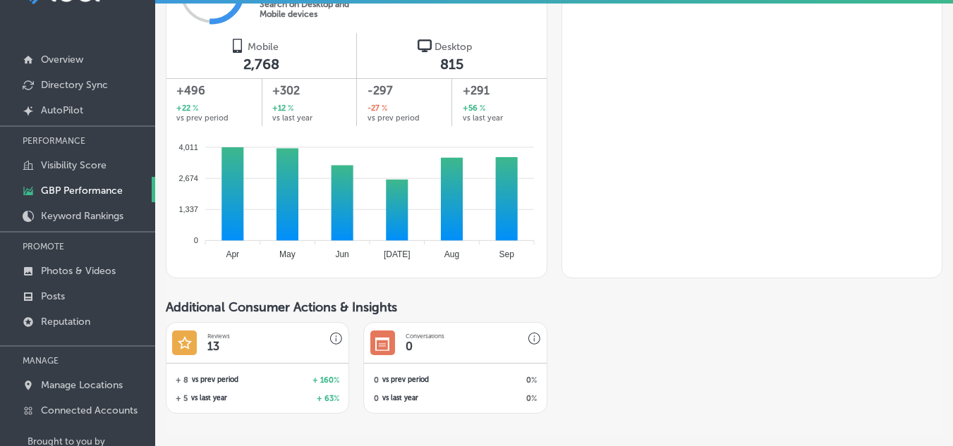
scroll to position [106, 0]
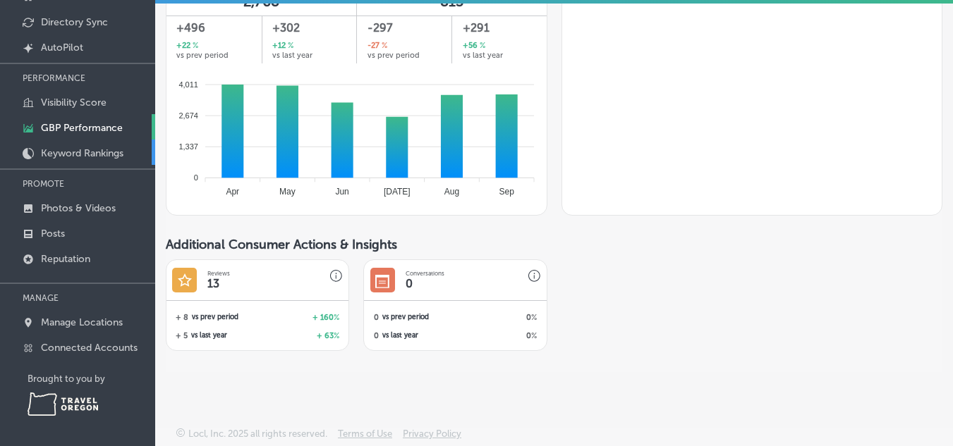
click at [82, 156] on p "Keyword Rankings" at bounding box center [82, 153] width 82 height 12
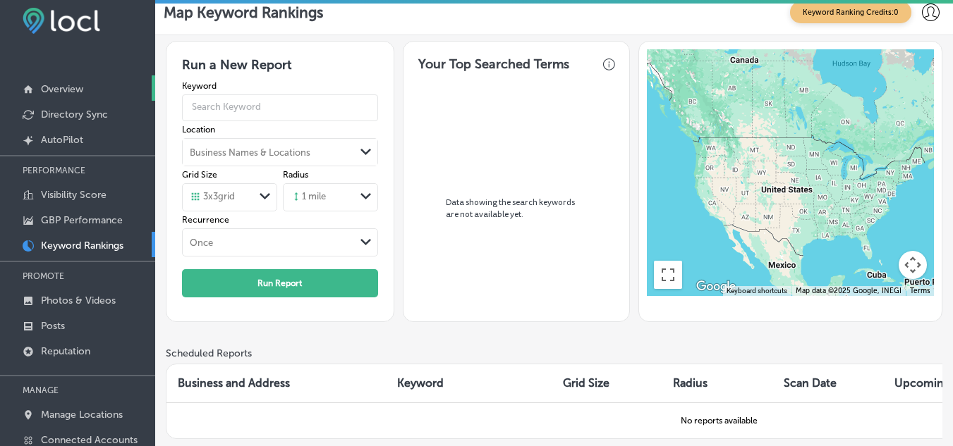
scroll to position [11, 0]
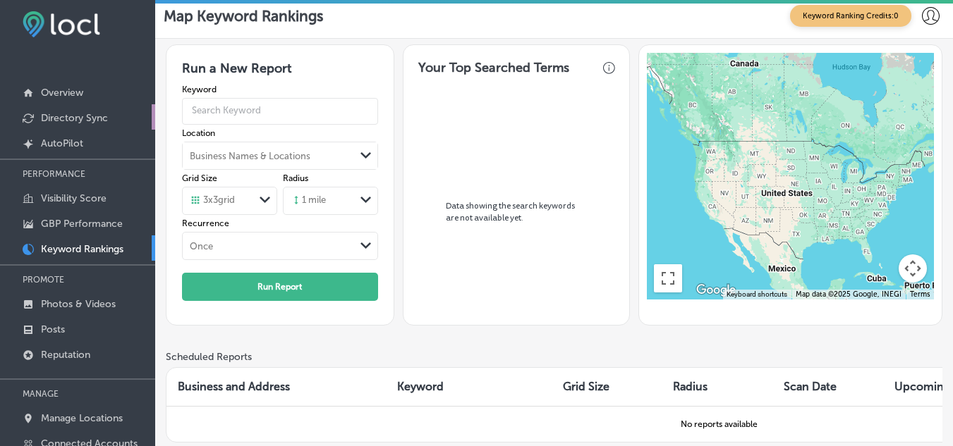
click at [71, 116] on p "Directory Sync" at bounding box center [74, 118] width 67 height 12
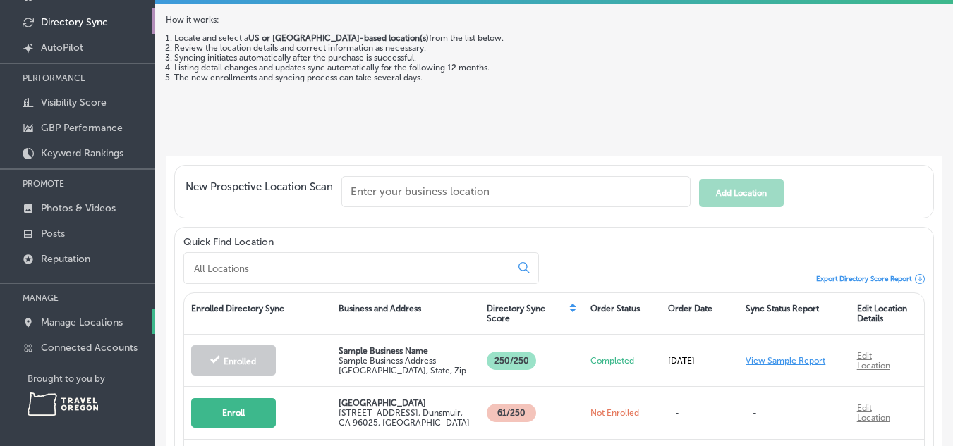
click at [104, 323] on p "Manage Locations" at bounding box center [82, 323] width 82 height 12
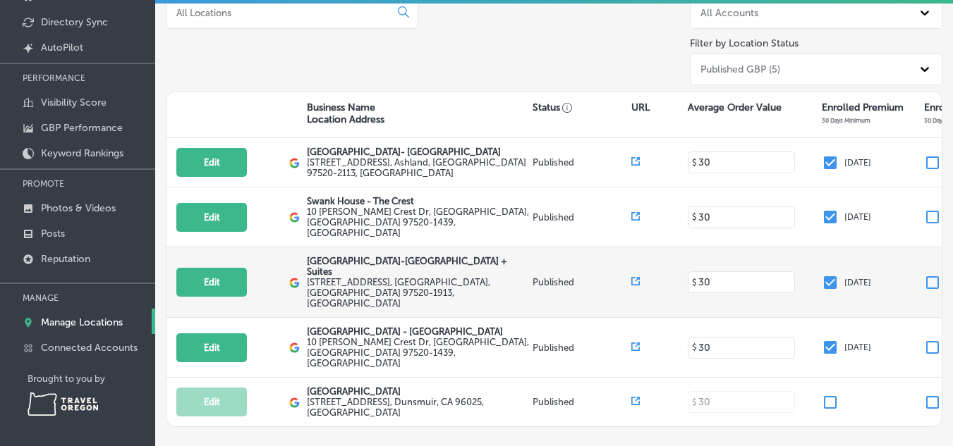
scroll to position [55, 0]
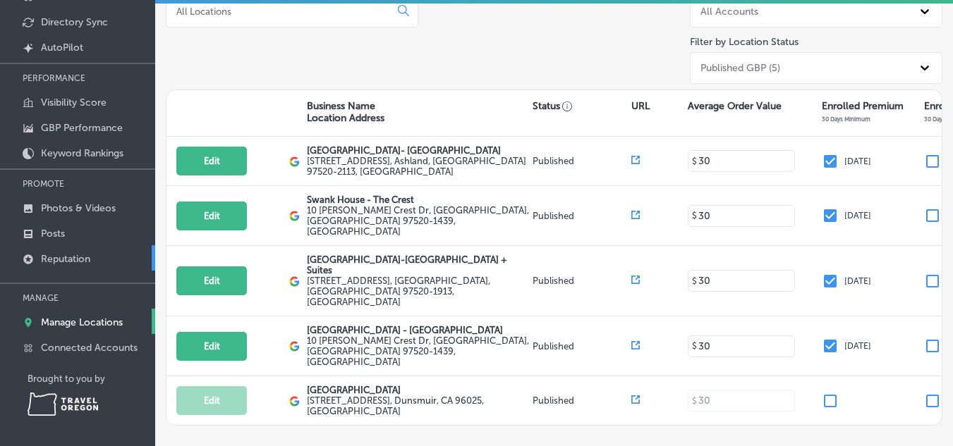
click at [53, 255] on p "Reputation" at bounding box center [65, 259] width 49 height 12
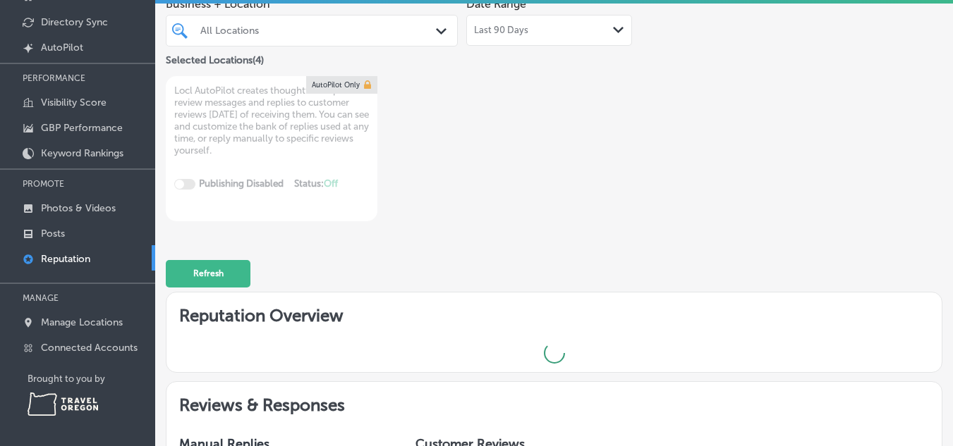
type textarea "x"
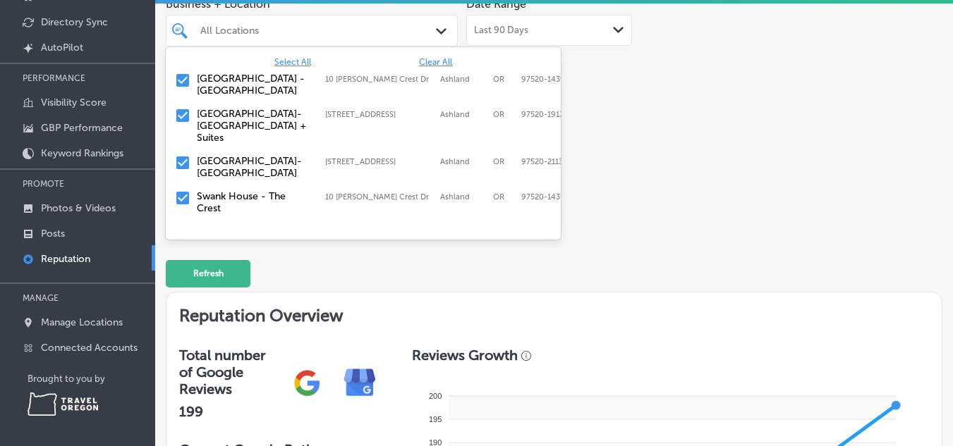
click at [436, 36] on div "Path Created with Sketch." at bounding box center [444, 31] width 16 height 16
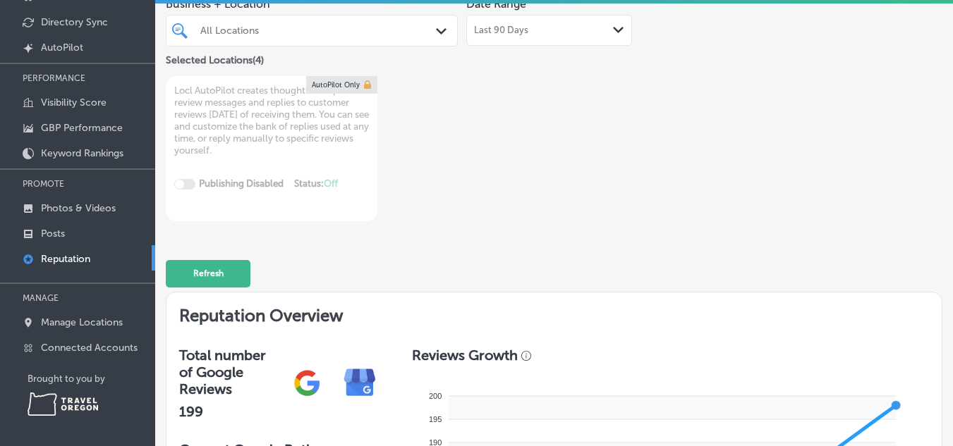
click at [692, 189] on div "Business + Location All Locations Path Created with Sketch. Selected Locations …" at bounding box center [554, 105] width 776 height 231
